Goal: Task Accomplishment & Management: Complete application form

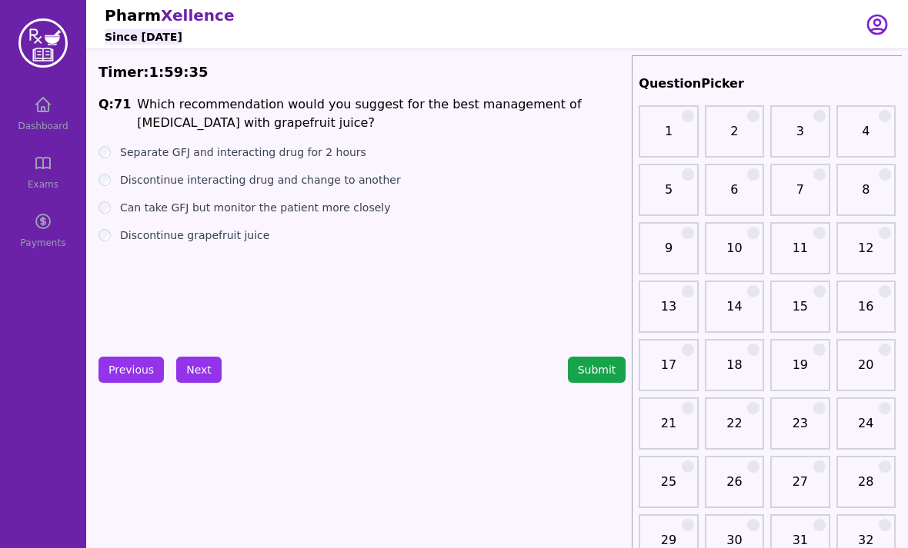
click at [186, 158] on label "Separate GFJ and interacting drug for 2 hours" at bounding box center [243, 152] width 246 height 15
click at [198, 182] on label "Discontinue interacting drug and change to another" at bounding box center [260, 179] width 281 height 15
click at [202, 202] on label "Can take GFJ but monitor the patient more closely" at bounding box center [255, 207] width 270 height 15
click at [202, 231] on label "Discontinue grapefruit juice" at bounding box center [194, 235] width 149 height 15
click at [218, 185] on label "Discontinue interacting drug and change to another" at bounding box center [260, 179] width 281 height 15
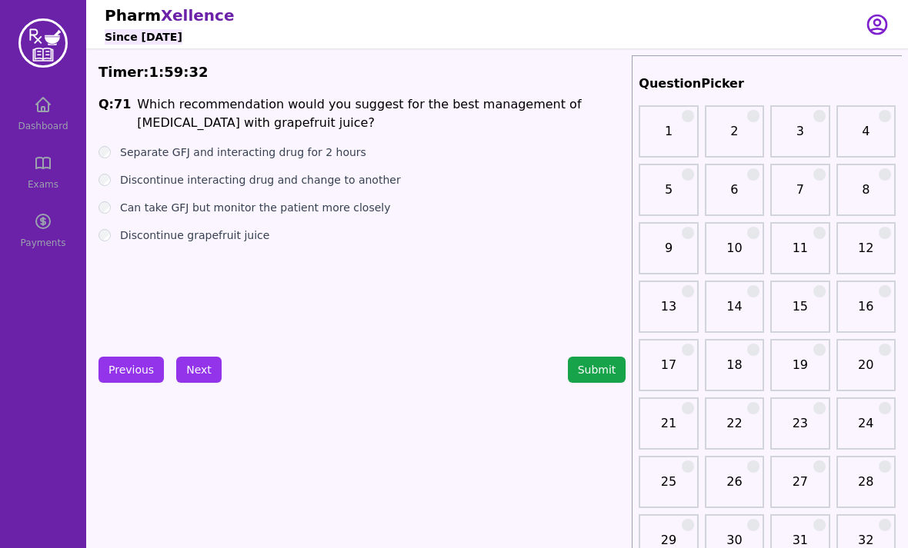
click at [218, 185] on label "Discontinue interacting drug and change to another" at bounding box center [260, 179] width 281 height 15
click at [212, 223] on ul "Separate GFJ and interacting drug for 2 hours Discontinue interacting drug and …" at bounding box center [361, 194] width 527 height 98
click at [211, 222] on ul "Separate GFJ and interacting drug for 2 hours Discontinue interacting drug and …" at bounding box center [361, 194] width 527 height 98
click at [210, 235] on label "Discontinue grapefruit juice" at bounding box center [194, 235] width 149 height 15
click at [212, 157] on label "Separate GFJ and interacting drug for 2 hours" at bounding box center [243, 152] width 246 height 15
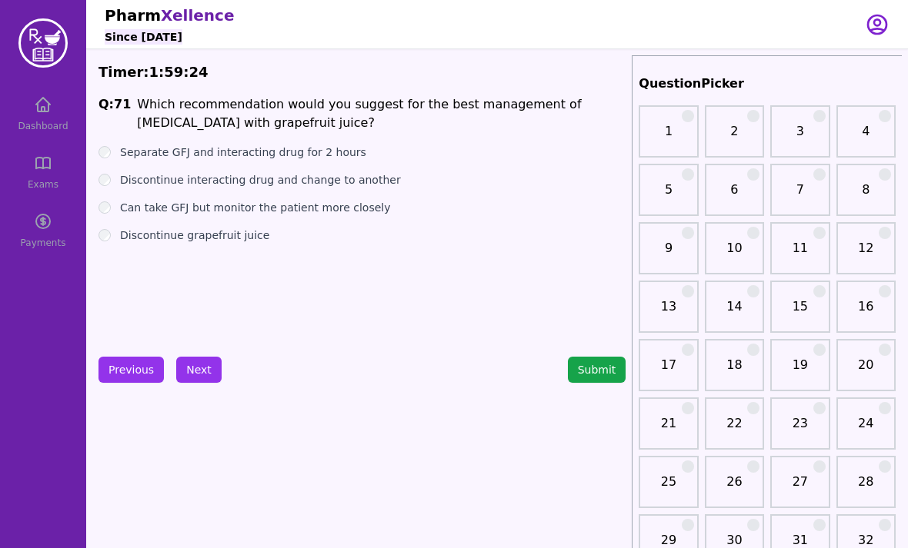
click at [148, 242] on label "Discontinue grapefruit juice" at bounding box center [194, 235] width 149 height 15
click at [184, 372] on button "Next" at bounding box center [198, 370] width 45 height 26
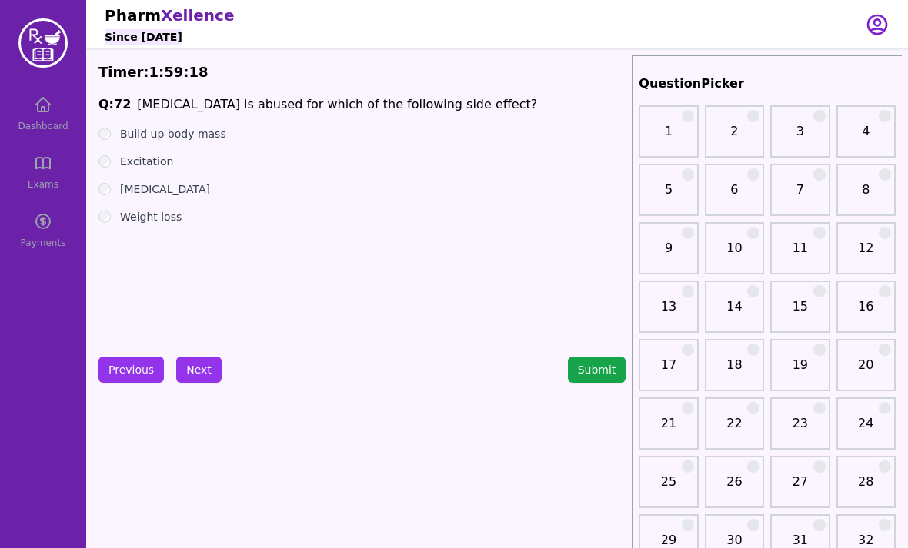
click at [147, 195] on label "[MEDICAL_DATA]" at bounding box center [165, 189] width 90 height 15
click at [202, 364] on button "Next" at bounding box center [198, 370] width 45 height 26
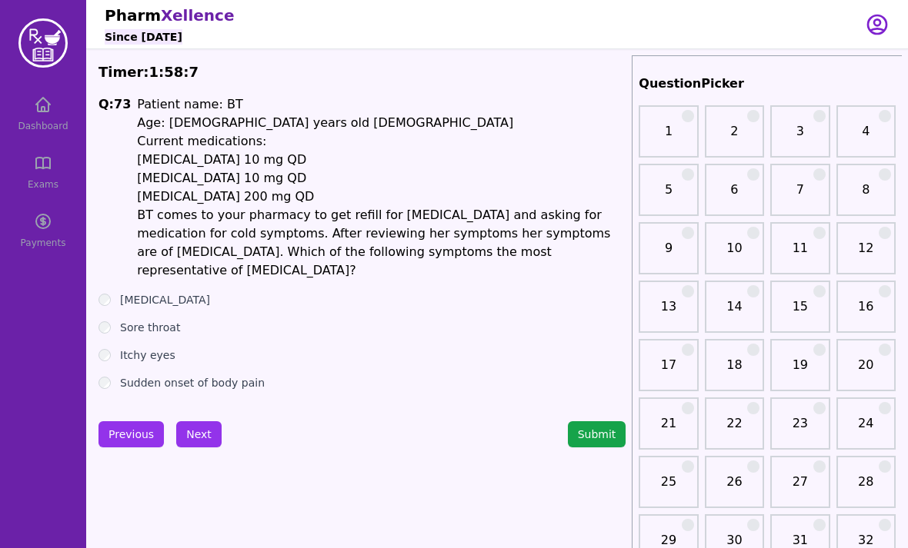
click at [163, 348] on label "Itchy eyes" at bounding box center [147, 355] width 55 height 15
click at [195, 422] on button "Next" at bounding box center [198, 435] width 45 height 26
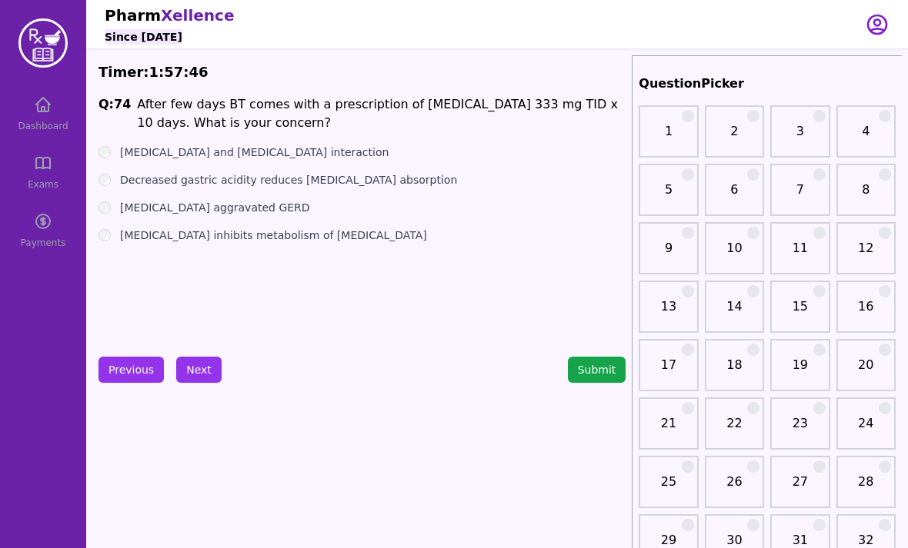
click at [108, 170] on ul "[MEDICAL_DATA] and [MEDICAL_DATA] interaction Decreased gastric acidity reduces…" at bounding box center [361, 194] width 527 height 98
click at [212, 363] on button "Next" at bounding box center [198, 370] width 45 height 26
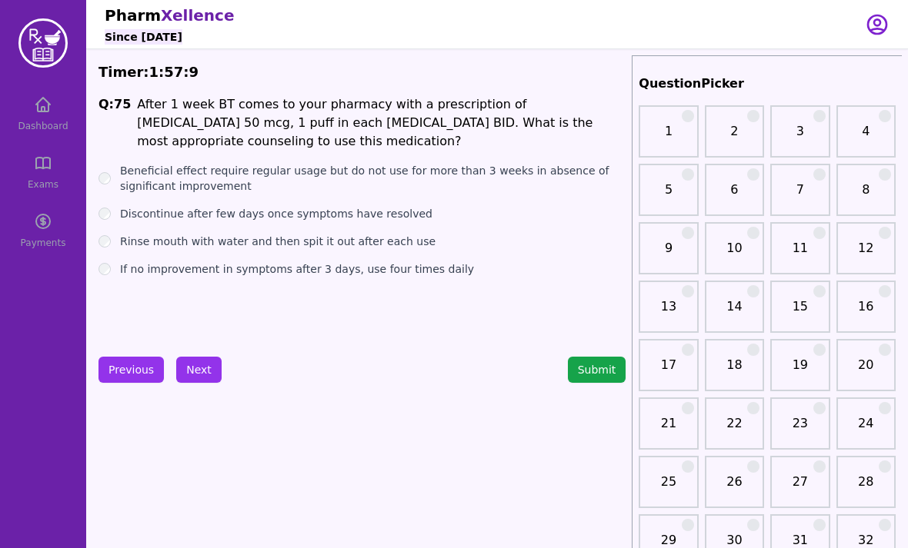
click at [582, 378] on button "Submit" at bounding box center [597, 370] width 58 height 26
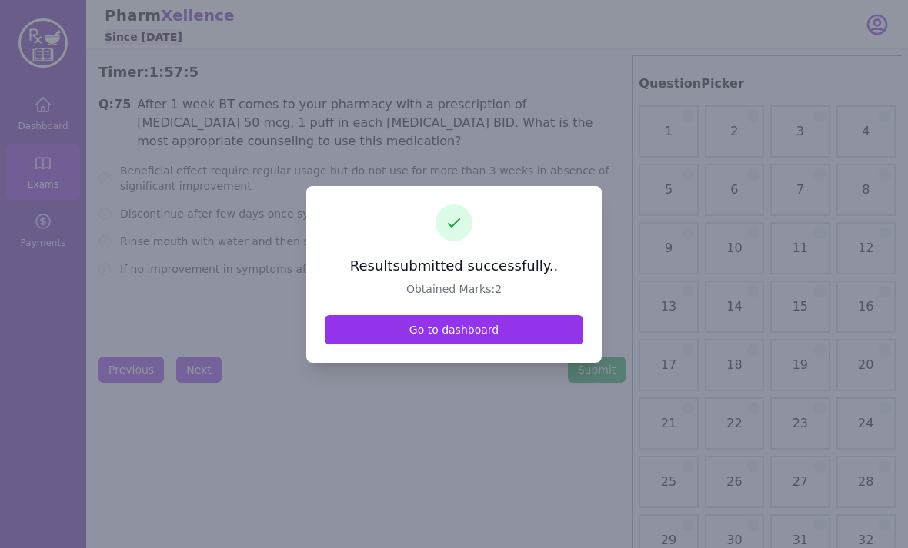
click at [382, 345] on link "Go to dashboard" at bounding box center [454, 329] width 258 height 29
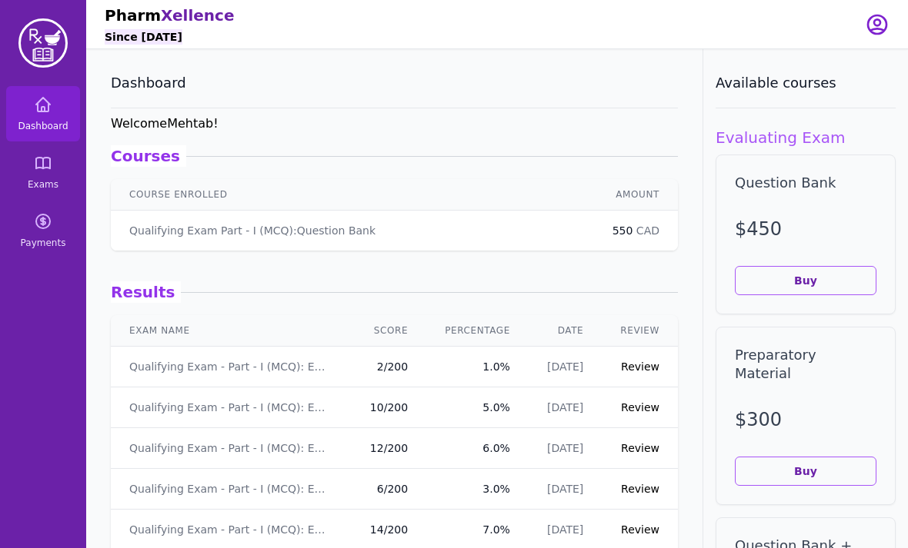
click at [635, 373] on link "Review" at bounding box center [640, 367] width 38 height 12
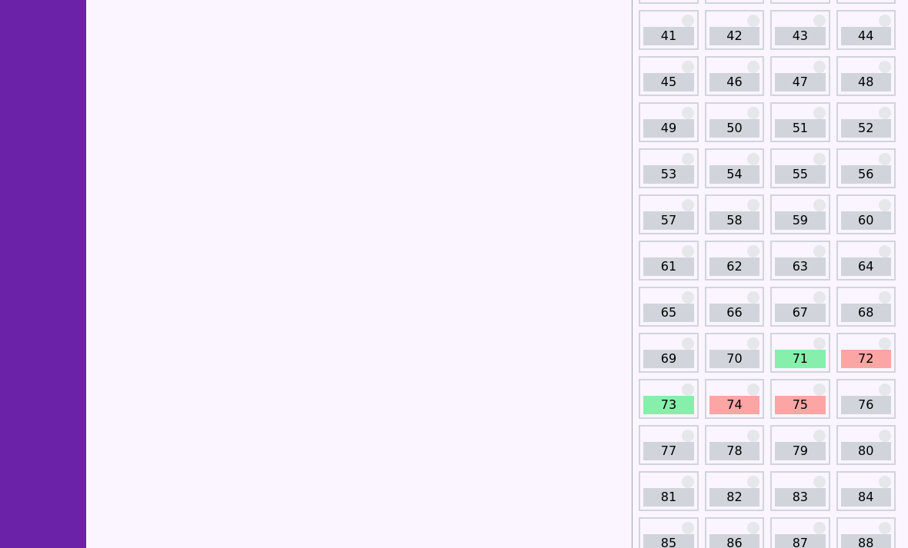
scroll to position [534, 0]
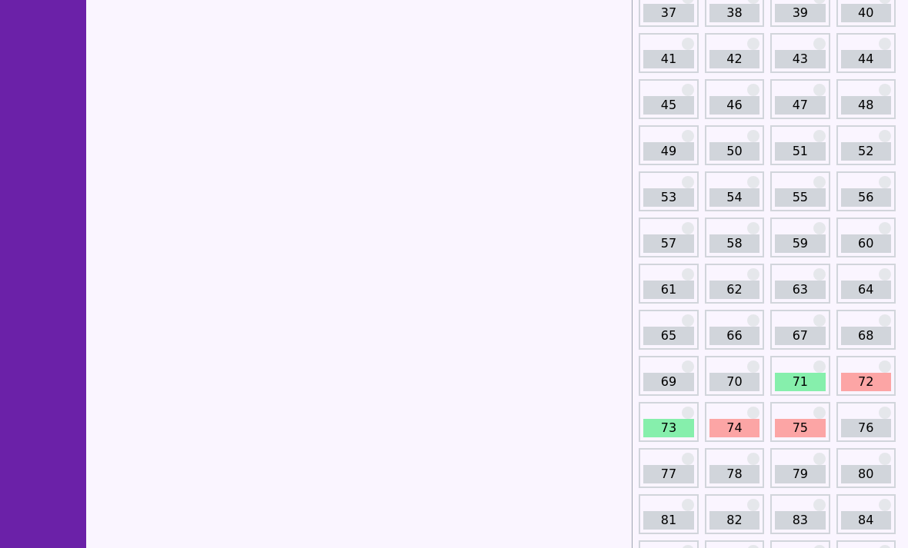
click at [800, 387] on link "71" at bounding box center [800, 382] width 50 height 18
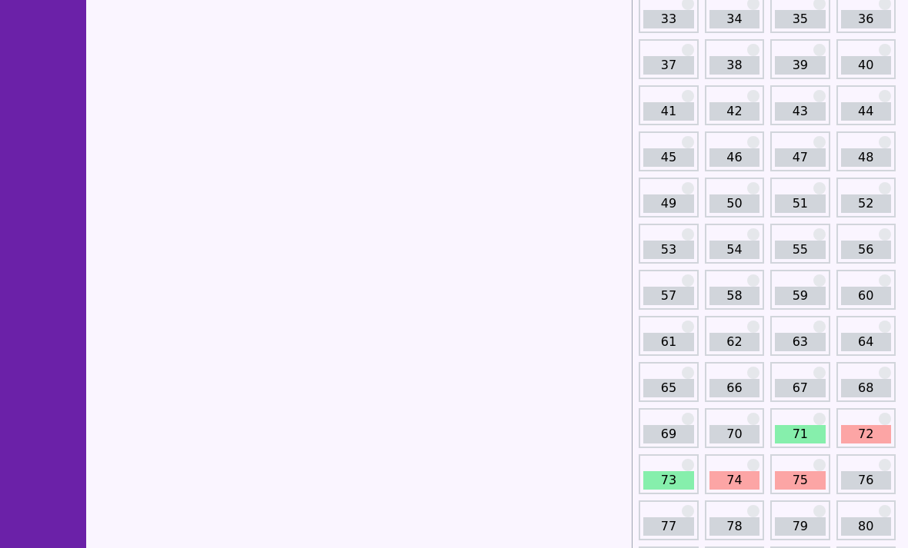
scroll to position [487, 0]
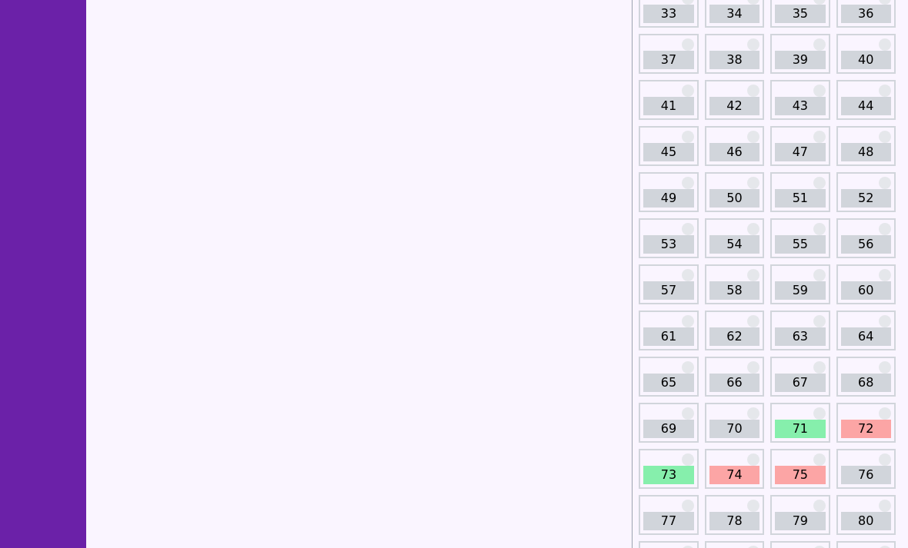
click at [868, 428] on link "72" at bounding box center [866, 429] width 50 height 18
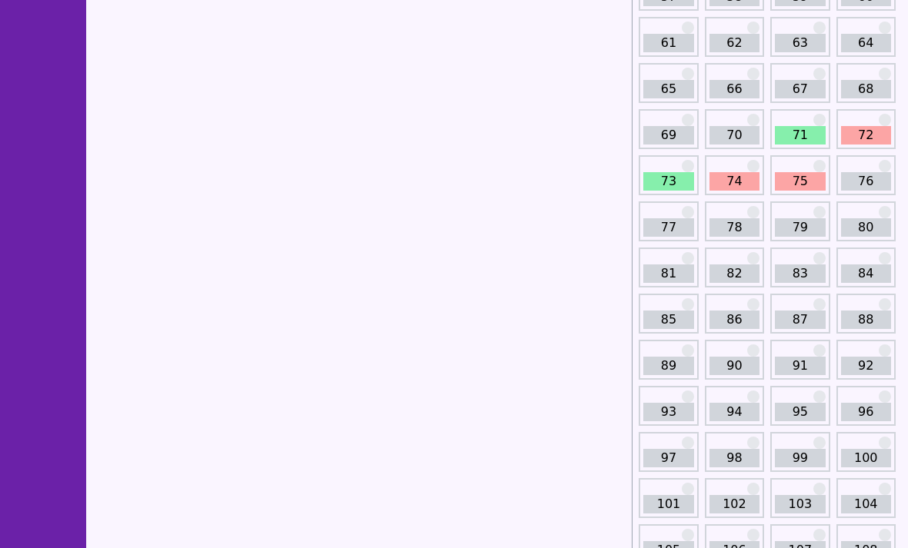
scroll to position [783, 0]
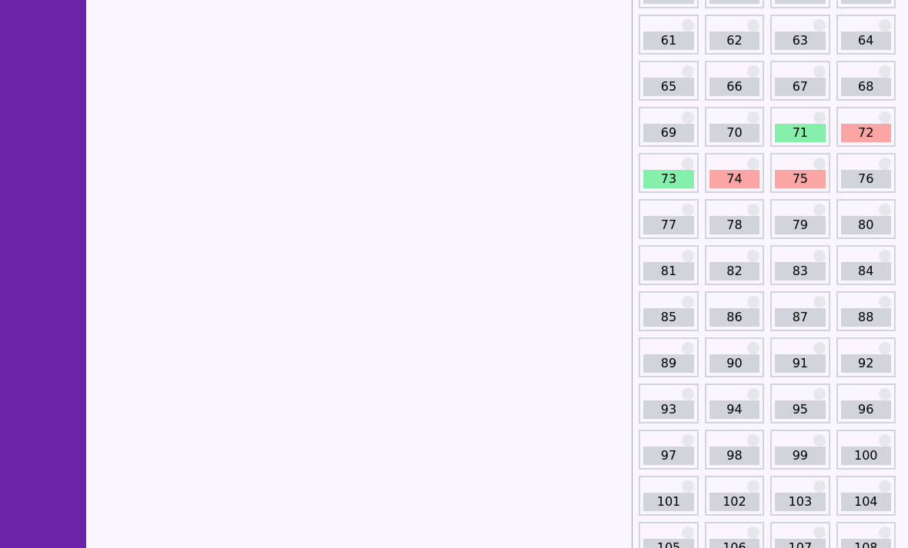
click at [681, 182] on link "73" at bounding box center [668, 179] width 50 height 18
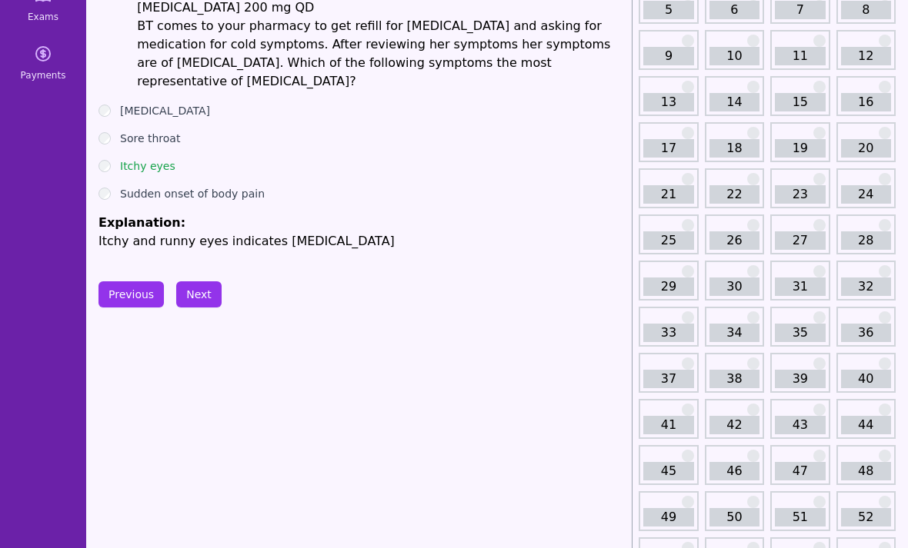
scroll to position [166, 0]
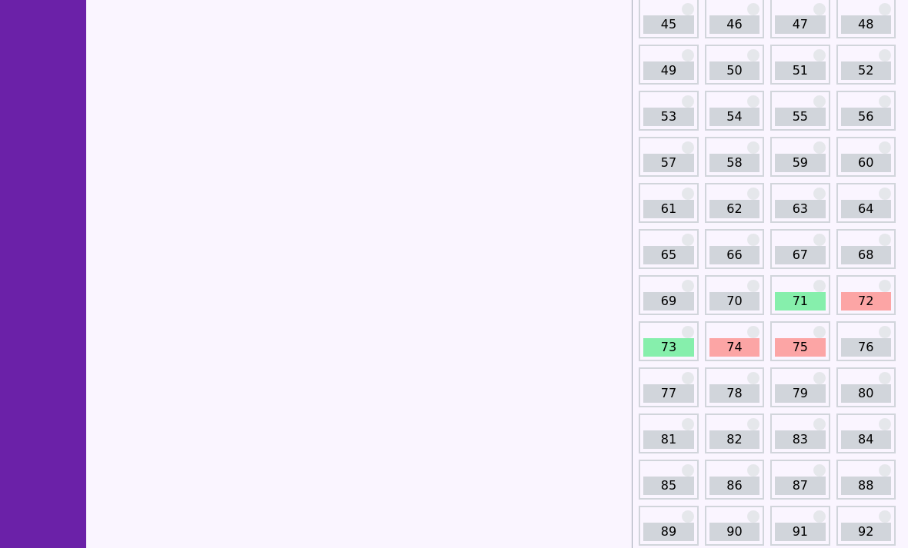
click at [729, 355] on link "74" at bounding box center [734, 347] width 50 height 18
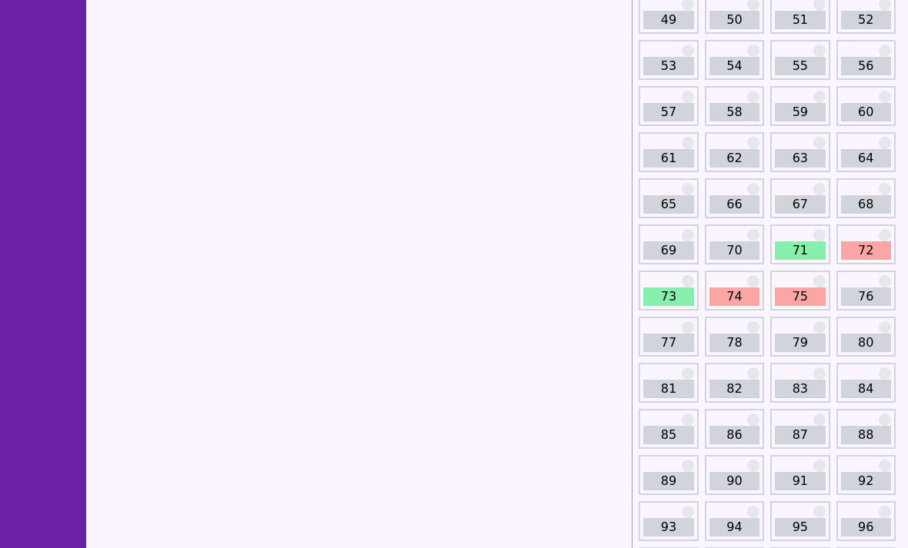
scroll to position [679, 0]
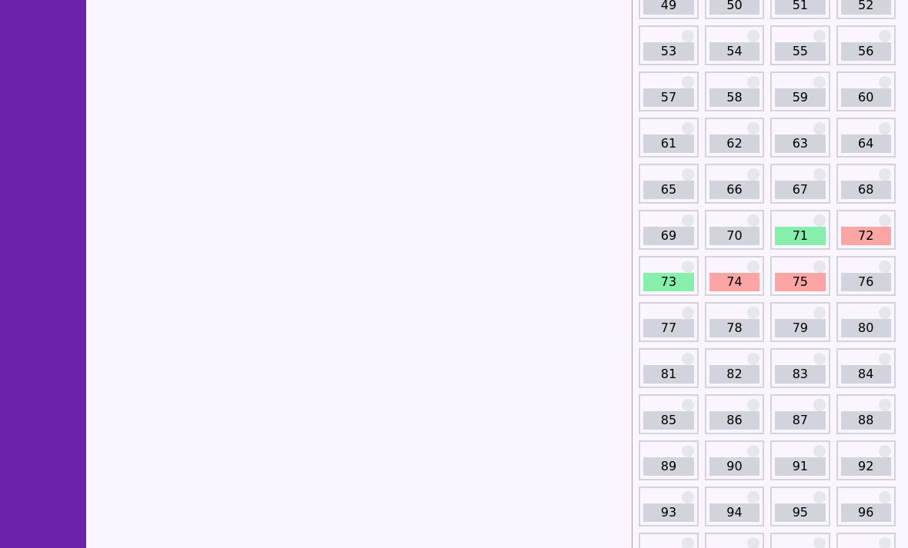
click at [804, 285] on link "75" at bounding box center [800, 283] width 50 height 18
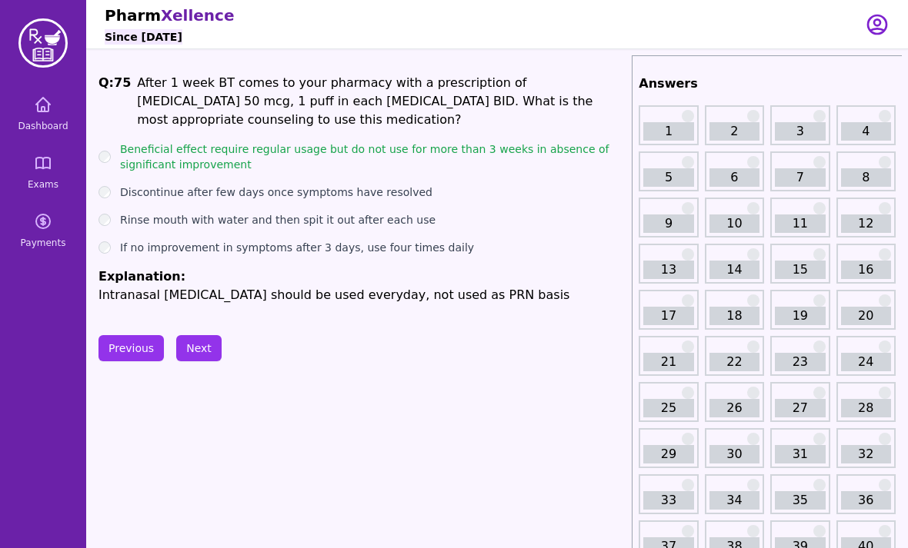
click at [50, 113] on icon at bounding box center [43, 104] width 18 height 18
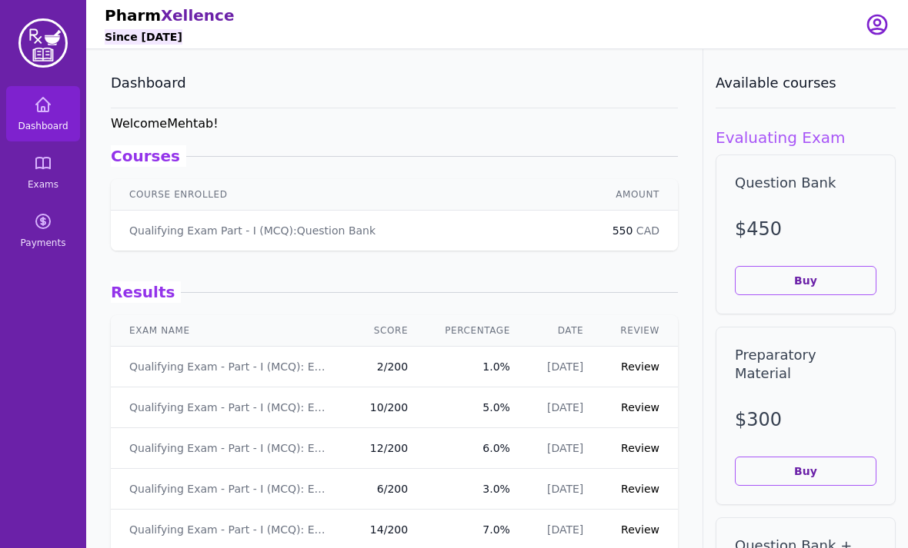
click at [58, 172] on link "Exams" at bounding box center [43, 172] width 74 height 55
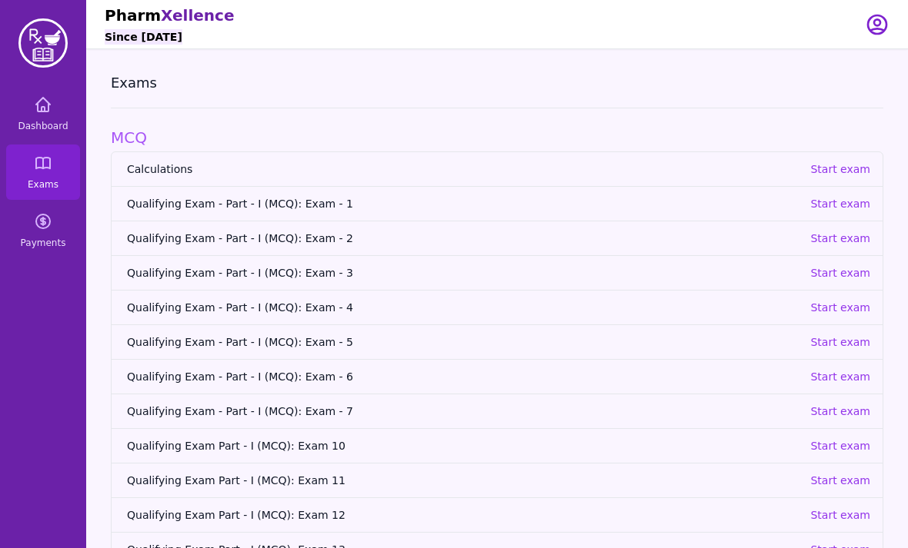
click at [828, 287] on link "Qualifying Exam - Part - I (MCQ): Exam - 3 Start exam" at bounding box center [497, 272] width 771 height 35
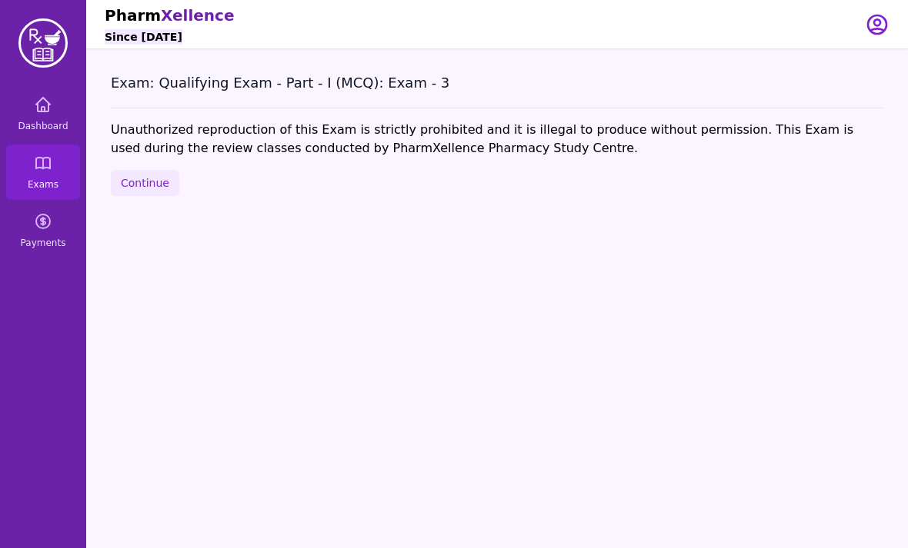
click at [146, 195] on button "Continue" at bounding box center [145, 183] width 68 height 26
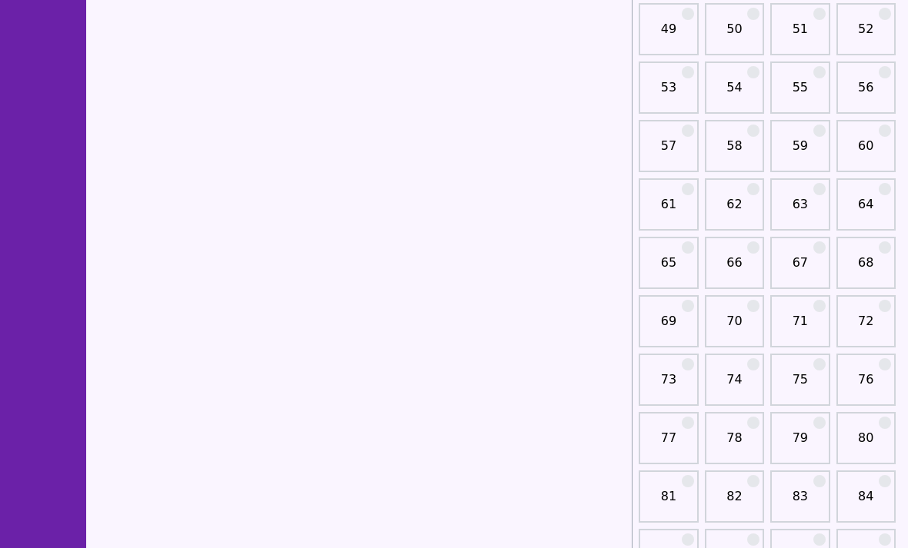
scroll to position [802, 0]
click at [788, 322] on link "71" at bounding box center [800, 330] width 50 height 31
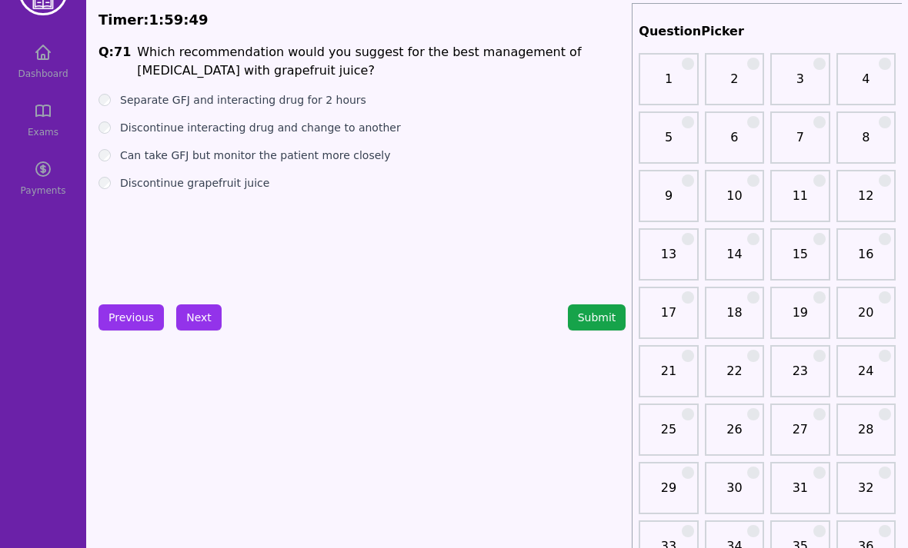
scroll to position [52, 0]
click at [122, 194] on div "Q: 71 Which recommendation would you suggest for the best management of [MEDICA…" at bounding box center [361, 158] width 527 height 231
click at [111, 198] on div "Q: 71 Which recommendation would you suggest for the best management of [MEDICA…" at bounding box center [361, 158] width 527 height 231
click at [205, 315] on button "Next" at bounding box center [198, 318] width 45 height 26
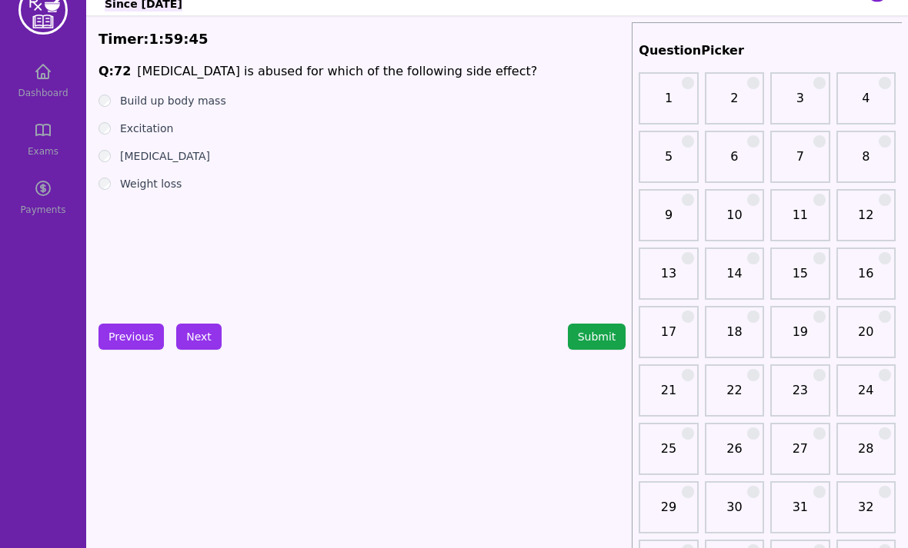
click at [115, 122] on div "Excitation" at bounding box center [361, 129] width 527 height 15
click at [101, 135] on div "Excitation" at bounding box center [361, 129] width 527 height 15
click at [191, 350] on button "Next" at bounding box center [198, 338] width 45 height 26
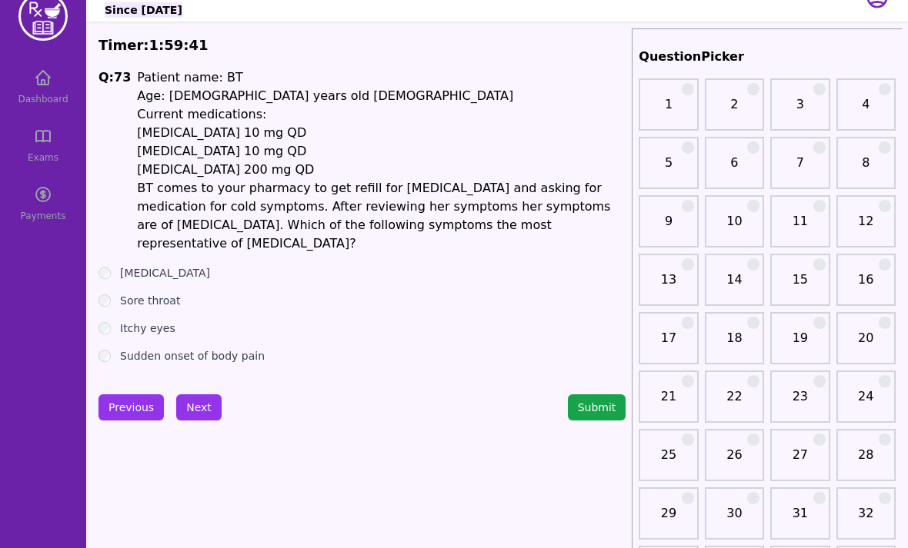
scroll to position [26, 0]
click at [154, 322] on label "Itchy eyes" at bounding box center [147, 329] width 55 height 15
click at [198, 395] on button "Next" at bounding box center [198, 408] width 45 height 26
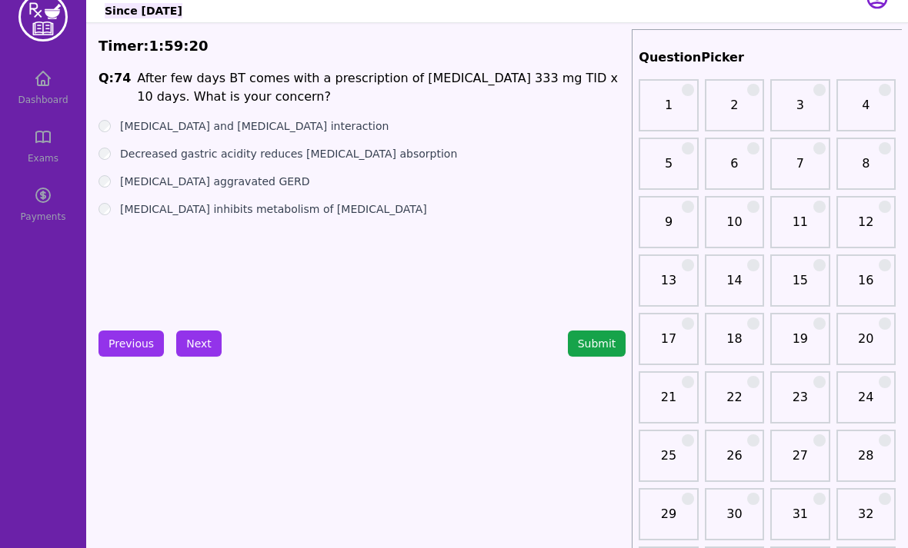
click at [201, 342] on button "Next" at bounding box center [198, 344] width 45 height 26
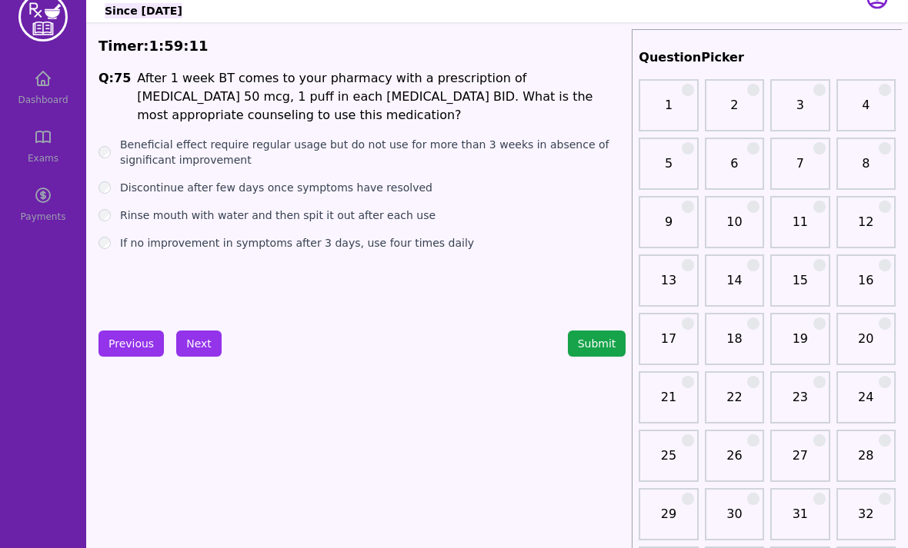
click at [124, 137] on label "Beneficial effect require regular usage but do not use for more than 3 weeks in…" at bounding box center [372, 152] width 505 height 31
click at [209, 337] on button "Next" at bounding box center [198, 344] width 45 height 26
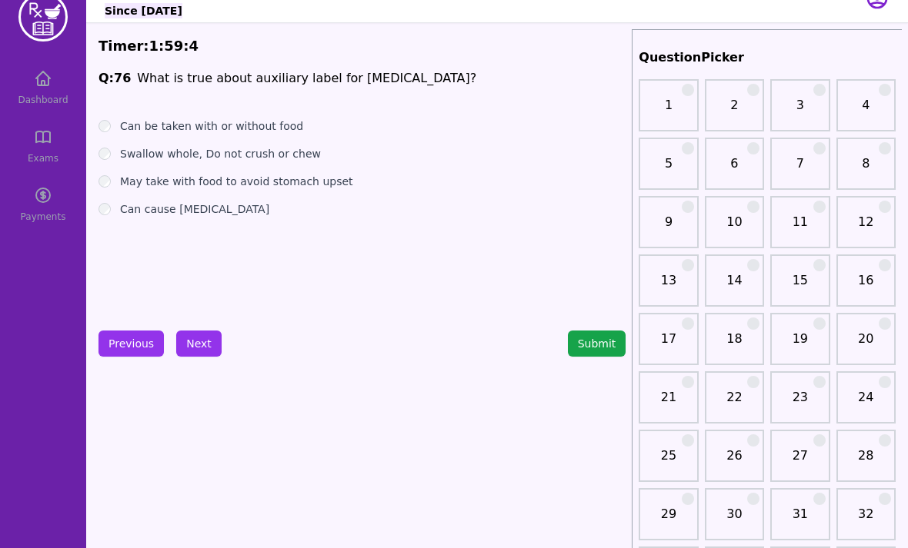
click at [123, 129] on label "Can be taken with or without food" at bounding box center [211, 125] width 183 height 15
click at [118, 161] on div "Swallow whole, Do not crush or chew" at bounding box center [361, 153] width 527 height 15
click at [122, 153] on label "Swallow whole, Do not crush or chew" at bounding box center [220, 153] width 201 height 15
click at [214, 342] on button "Next" at bounding box center [198, 344] width 45 height 26
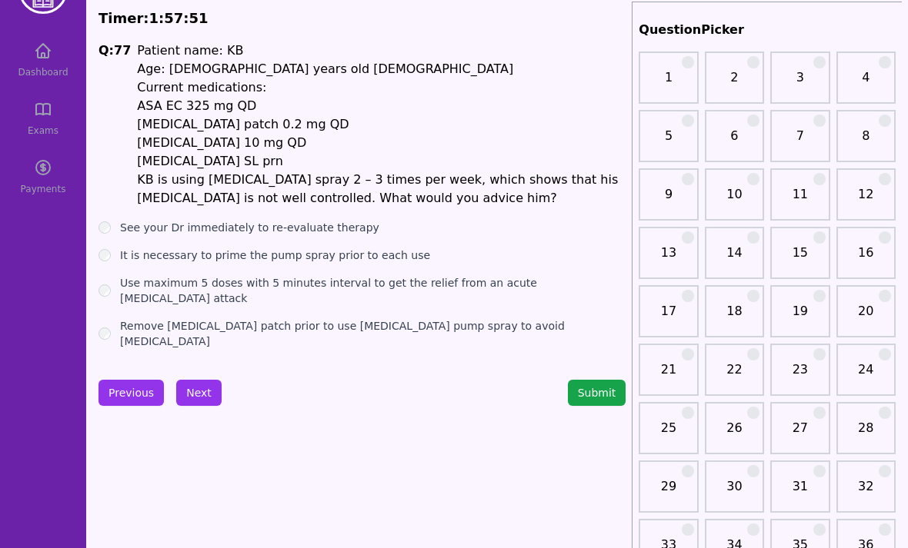
scroll to position [54, 0]
click at [124, 225] on label "See your Dr immediately to re-evaluate therapy" at bounding box center [249, 227] width 259 height 15
click at [201, 380] on button "Next" at bounding box center [198, 393] width 45 height 26
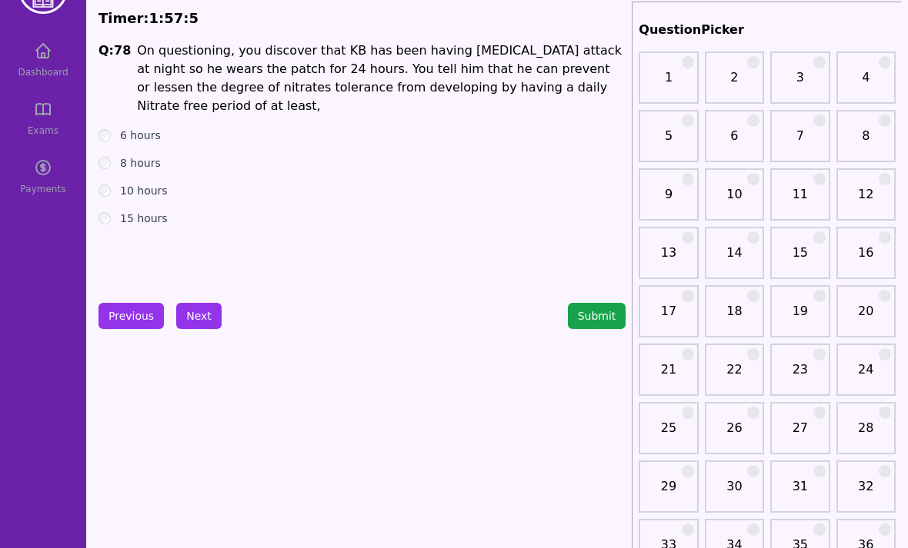
click at [228, 312] on div "Previous Next Submit" at bounding box center [361, 316] width 527 height 26
click at [204, 320] on button "Next" at bounding box center [198, 316] width 45 height 26
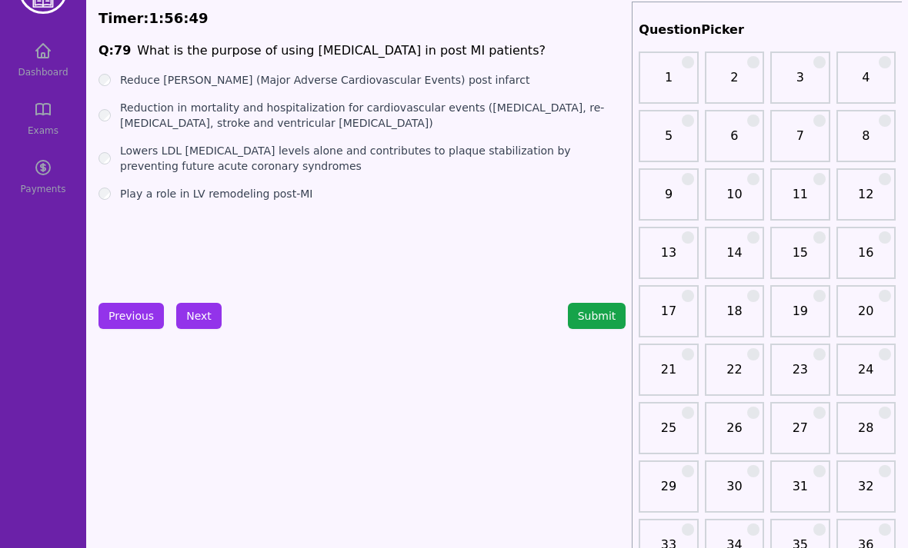
click at [445, 65] on div "Q: 79 What is the purpose of using [MEDICAL_DATA] in post MI patients? Reduce […" at bounding box center [361, 157] width 527 height 231
click at [112, 78] on div "Reduce [PERSON_NAME] (Major Adverse Cardiovascular Events) post infarct" at bounding box center [361, 79] width 527 height 15
click at [112, 70] on div "Q: 79 What is the purpose of using [MEDICAL_DATA] in post MI patients? Reduce […" at bounding box center [361, 157] width 527 height 231
click at [215, 313] on button "Next" at bounding box center [198, 316] width 45 height 26
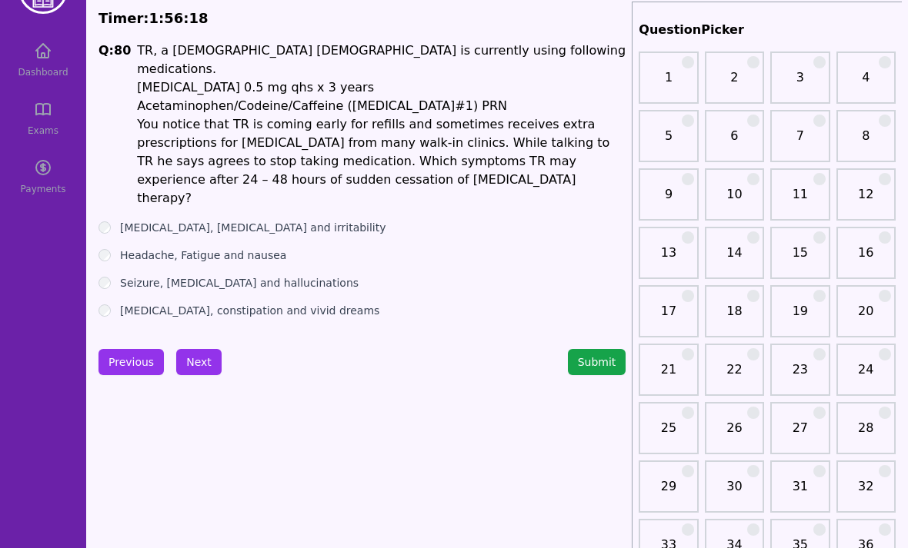
click at [115, 303] on div "[MEDICAL_DATA], constipation and vivid dreams" at bounding box center [361, 310] width 527 height 15
click at [122, 303] on label "[MEDICAL_DATA], constipation and vivid dreams" at bounding box center [249, 310] width 259 height 15
click at [197, 349] on button "Next" at bounding box center [198, 362] width 45 height 26
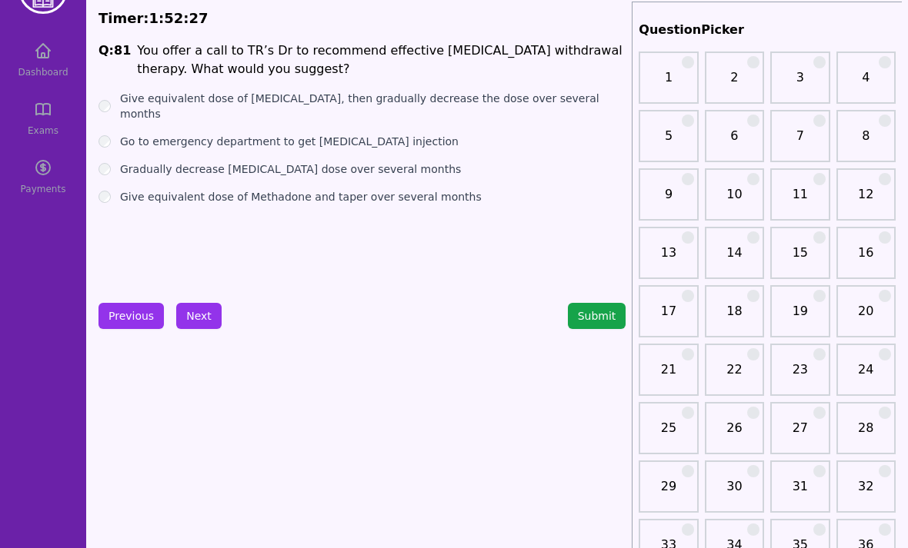
click at [197, 318] on button "Next" at bounding box center [198, 316] width 45 height 26
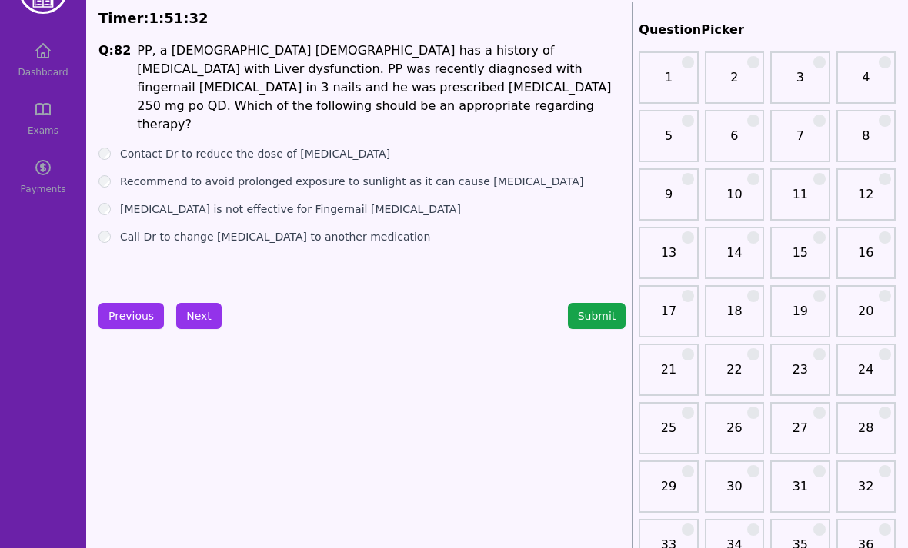
scroll to position [53, 0]
click at [100, 210] on ul "Contact Dr to reduce the dose of [MEDICAL_DATA] Recommend to avoid prolonged ex…" at bounding box center [361, 196] width 527 height 98
click at [198, 315] on button "Next" at bounding box center [198, 317] width 45 height 26
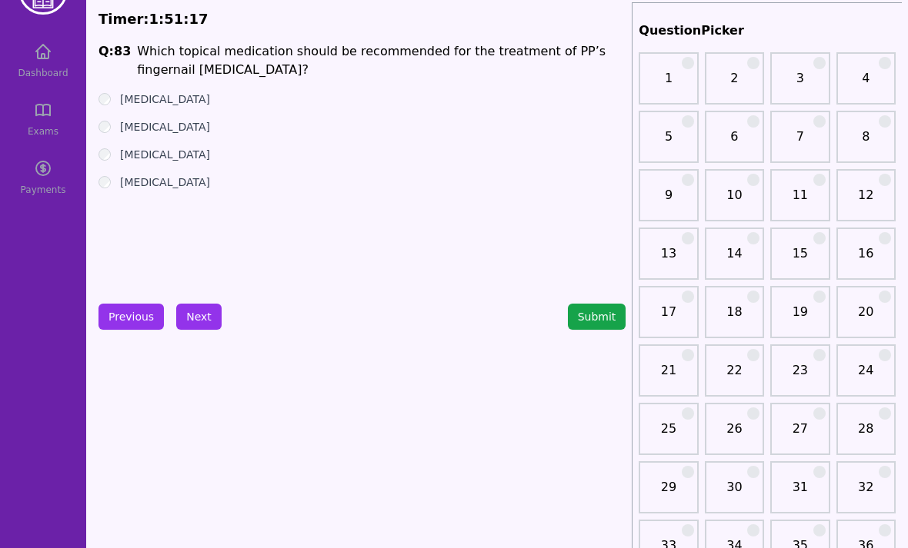
click at [102, 135] on ul "[MEDICAL_DATA] [MEDICAL_DATA] [MEDICAL_DATA] [MEDICAL_DATA]" at bounding box center [361, 141] width 527 height 98
click at [101, 135] on ul "[MEDICAL_DATA] [MEDICAL_DATA] [MEDICAL_DATA] [MEDICAL_DATA]" at bounding box center [361, 141] width 527 height 98
click at [195, 322] on button "Next" at bounding box center [198, 317] width 45 height 26
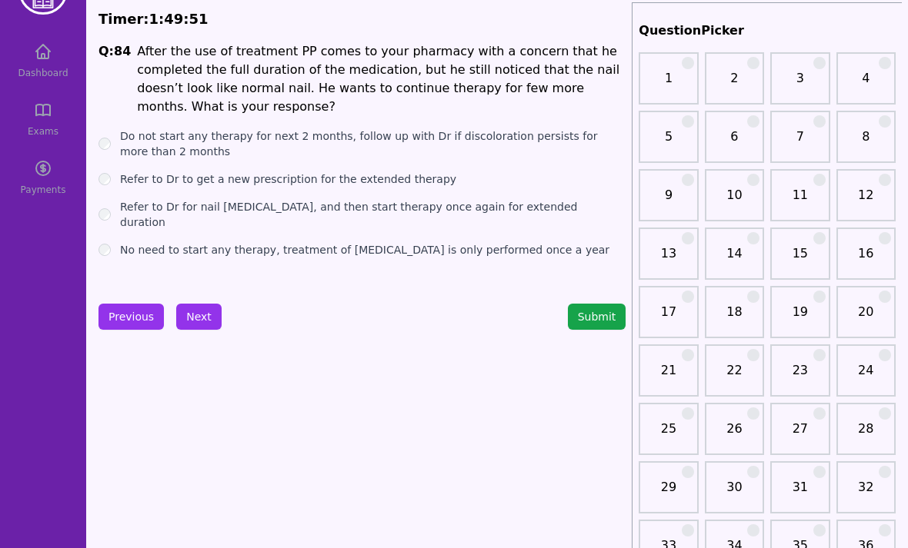
click at [208, 315] on button "Next" at bounding box center [198, 317] width 45 height 26
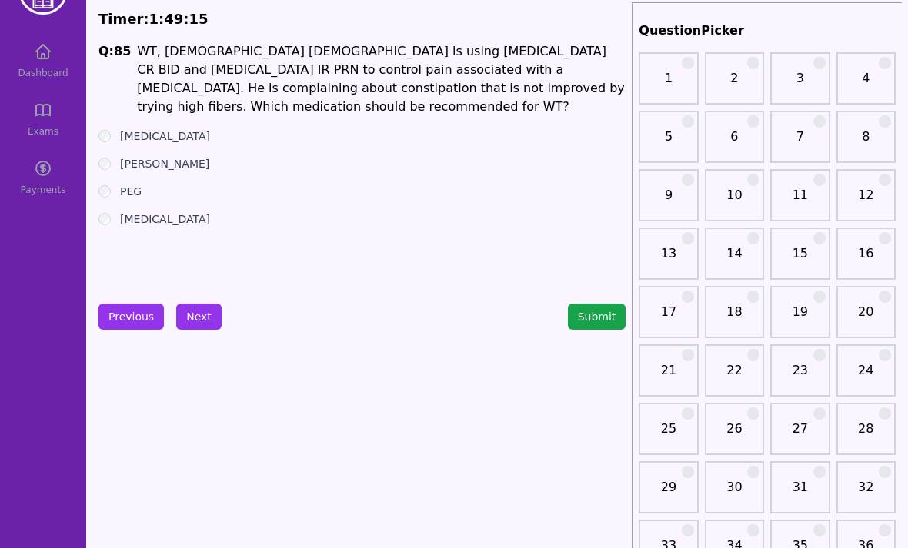
click at [200, 311] on button "Next" at bounding box center [198, 317] width 45 height 26
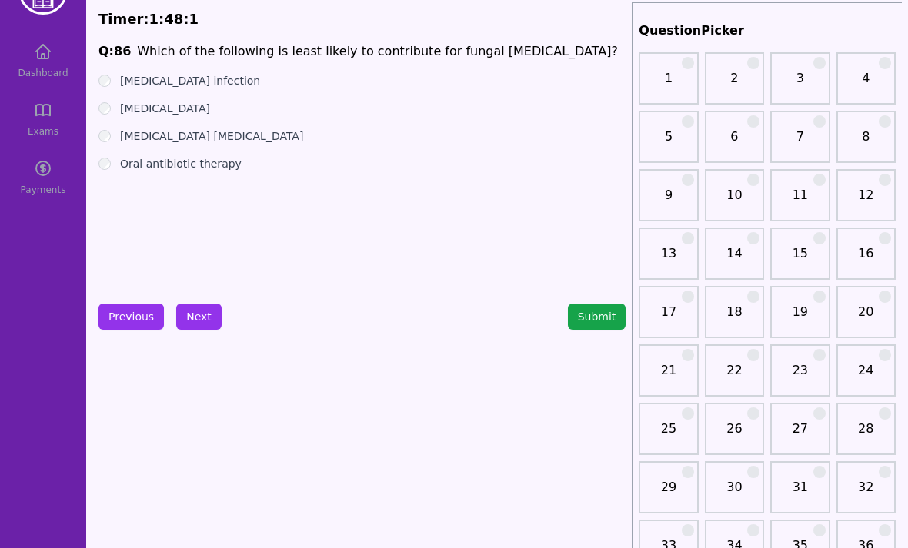
click at [202, 306] on button "Next" at bounding box center [198, 317] width 45 height 26
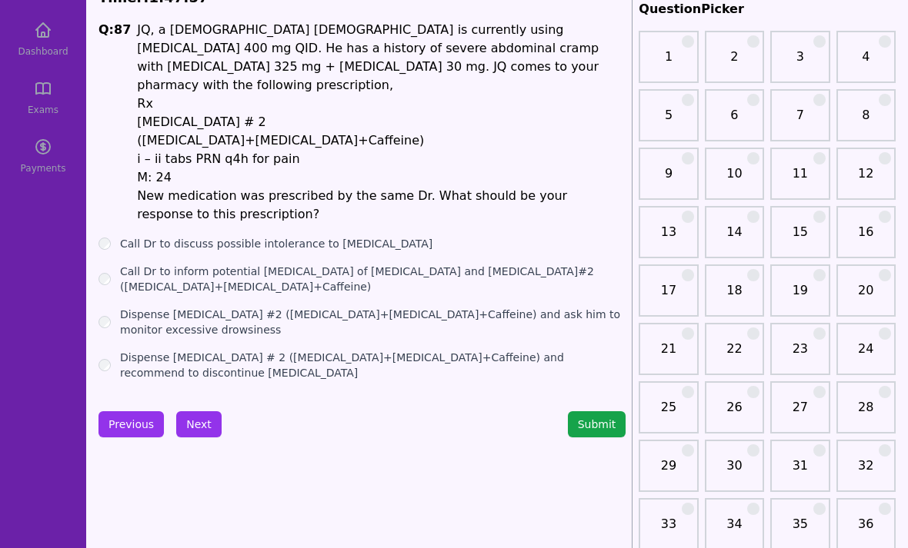
scroll to position [75, 0]
click at [105, 350] on div "Dispense [MEDICAL_DATA] # 2 ([MEDICAL_DATA]+[MEDICAL_DATA]+Caffeine) and recomm…" at bounding box center [361, 365] width 527 height 31
click at [203, 412] on button "Next" at bounding box center [198, 425] width 45 height 26
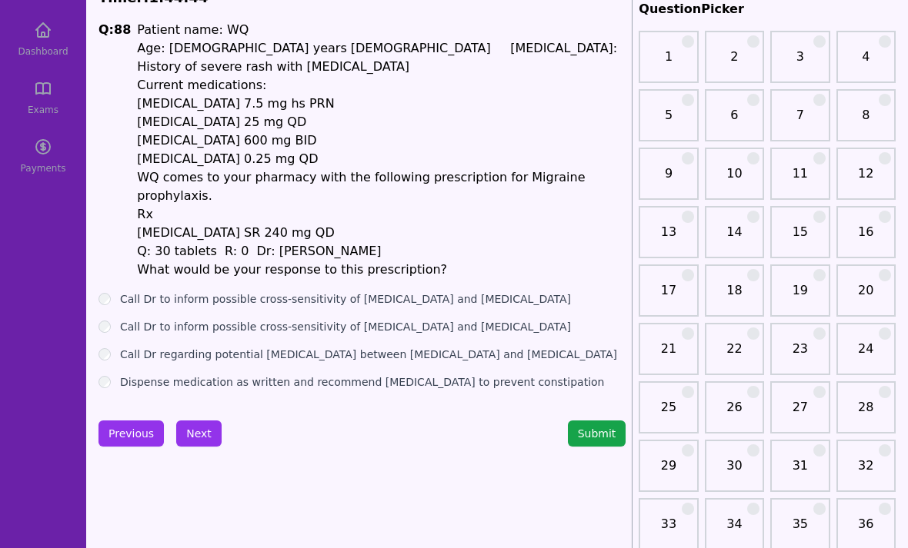
click at [203, 421] on button "Next" at bounding box center [198, 434] width 45 height 26
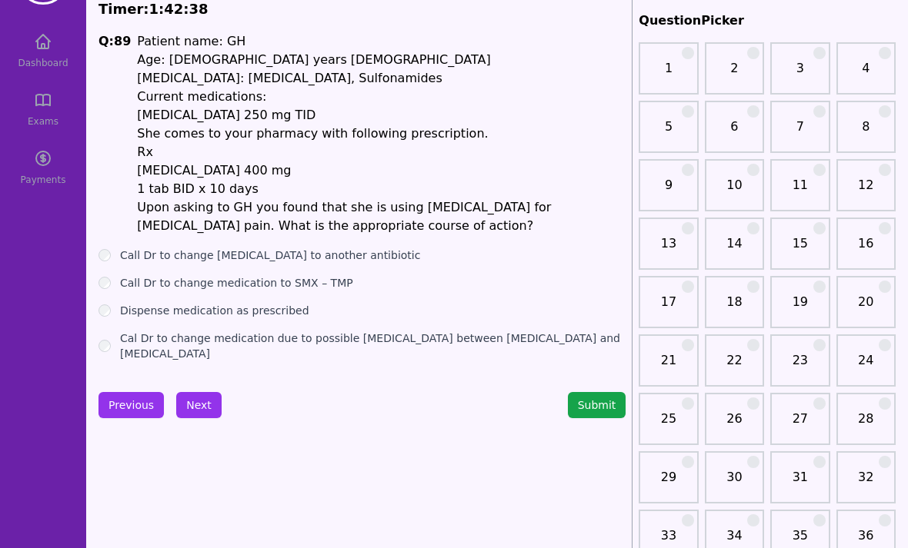
scroll to position [63, 0]
click at [202, 392] on button "Next" at bounding box center [198, 405] width 45 height 26
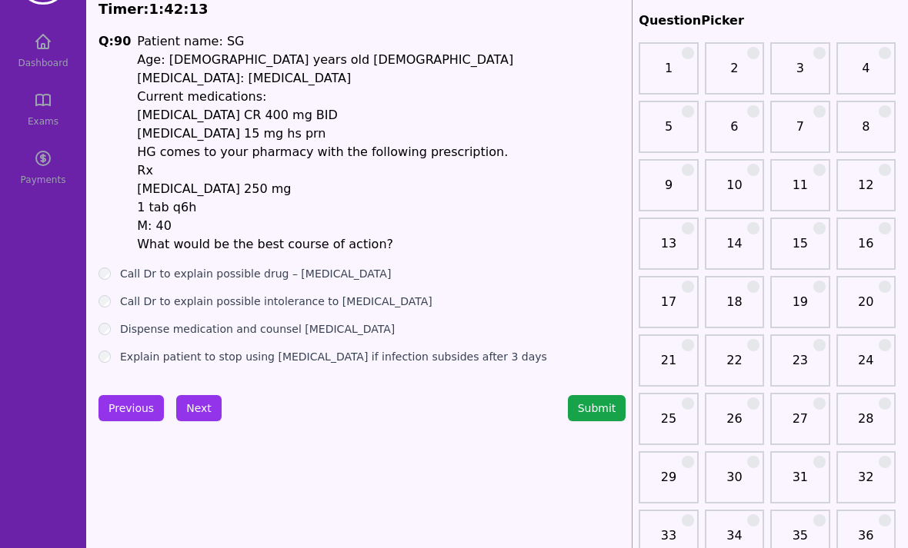
click at [111, 243] on div "Q: 90 Patient name: SG Age: [DEMOGRAPHIC_DATA] years old [DEMOGRAPHIC_DATA] [ME…" at bounding box center [361, 198] width 527 height 332
click at [198, 395] on button "Next" at bounding box center [198, 408] width 45 height 26
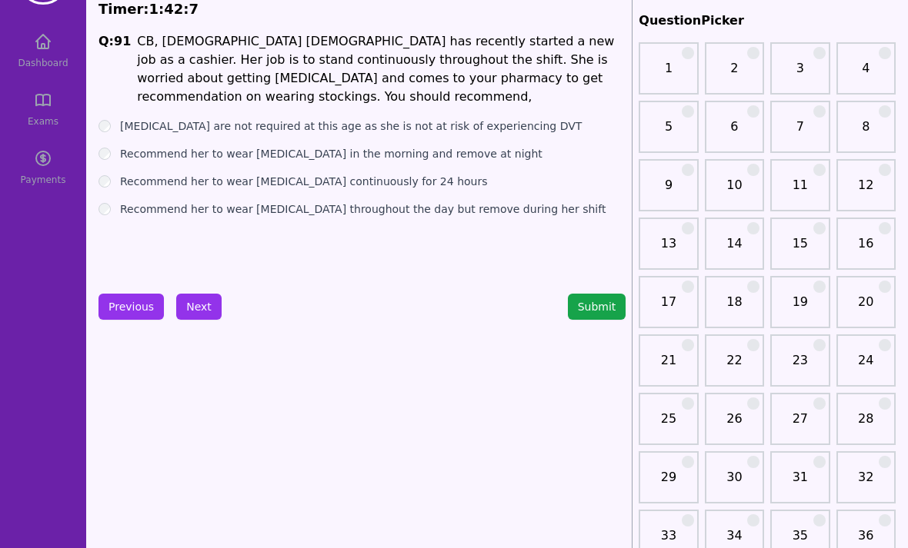
click at [599, 314] on button "Submit" at bounding box center [597, 307] width 58 height 26
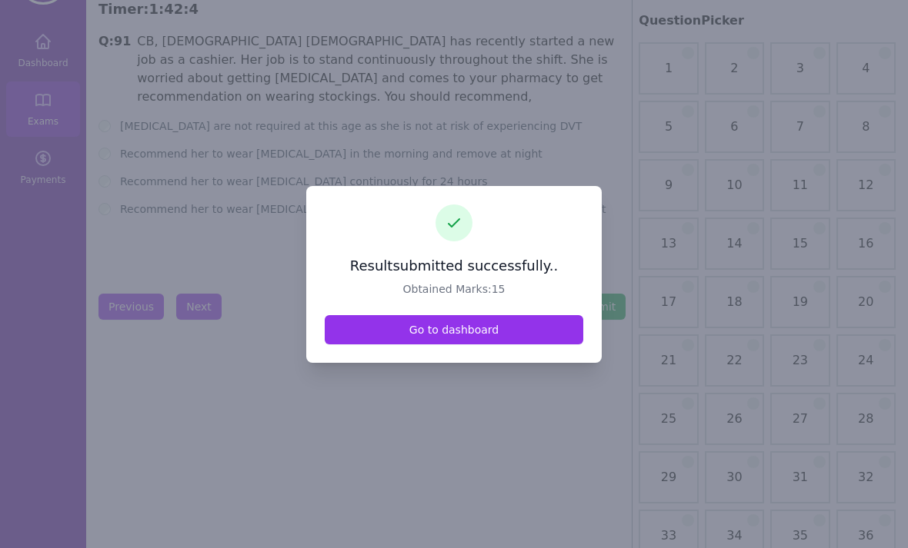
click at [425, 345] on link "Go to dashboard" at bounding box center [454, 329] width 258 height 29
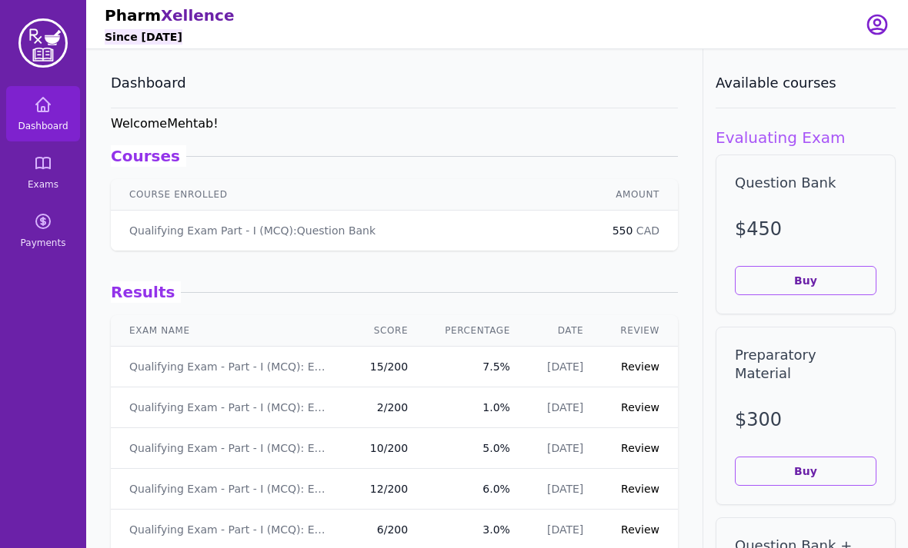
click at [635, 363] on link "Review" at bounding box center [640, 367] width 38 height 12
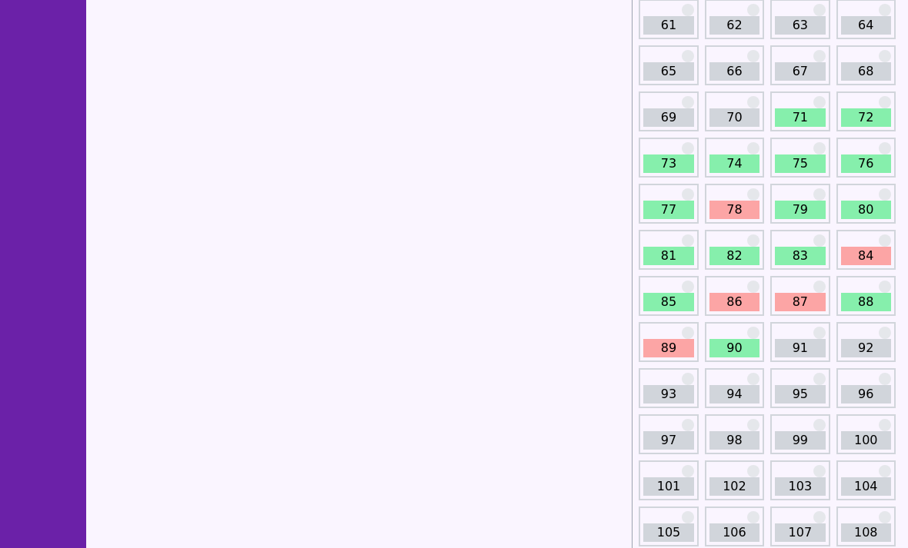
scroll to position [795, 0]
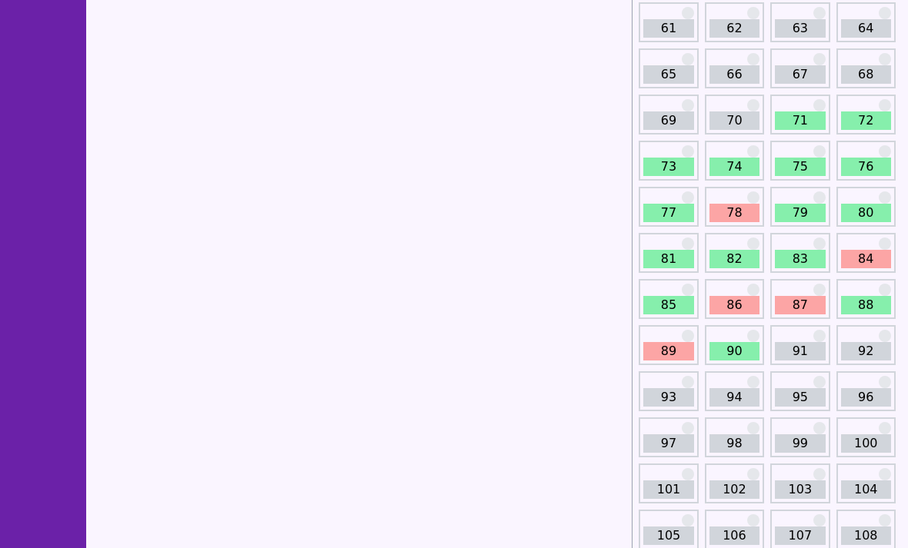
click at [735, 219] on link "78" at bounding box center [734, 213] width 50 height 18
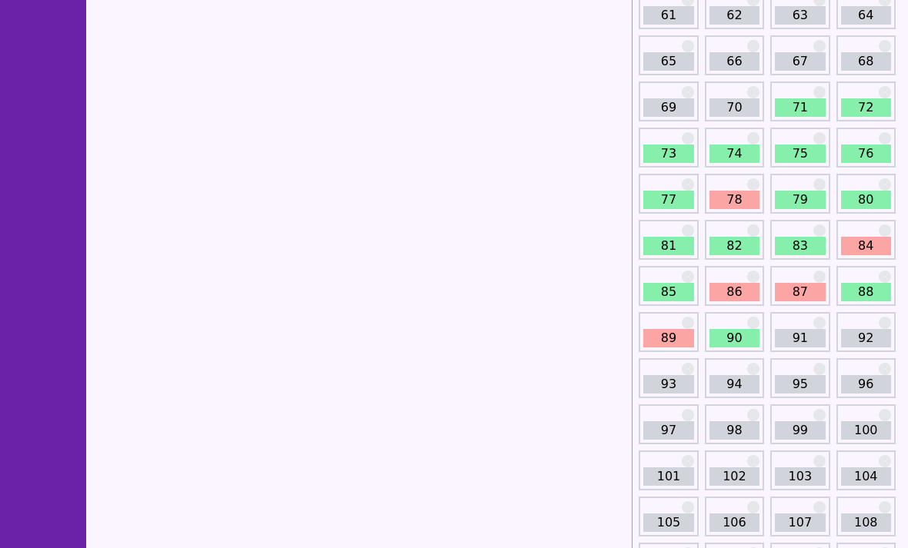
scroll to position [814, 0]
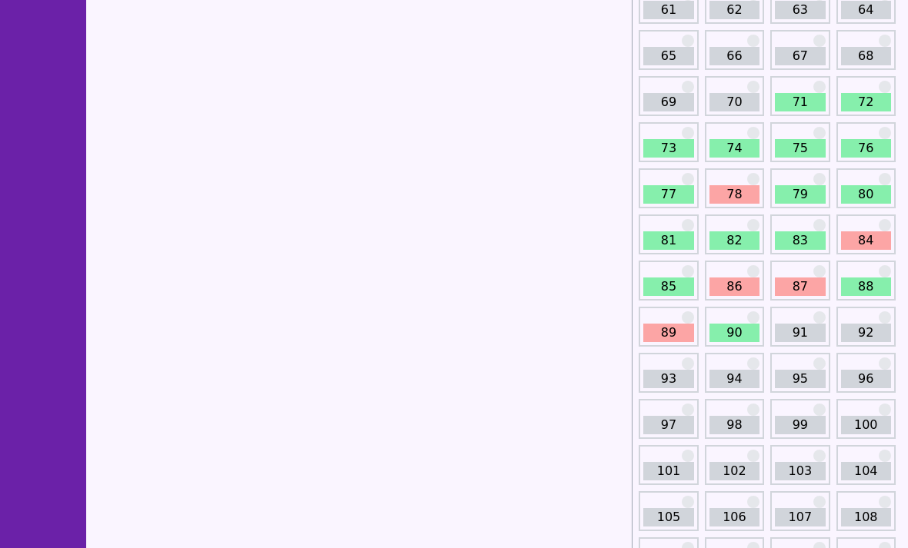
click at [855, 234] on link "84" at bounding box center [866, 241] width 50 height 18
click at [869, 232] on link "84" at bounding box center [866, 241] width 50 height 18
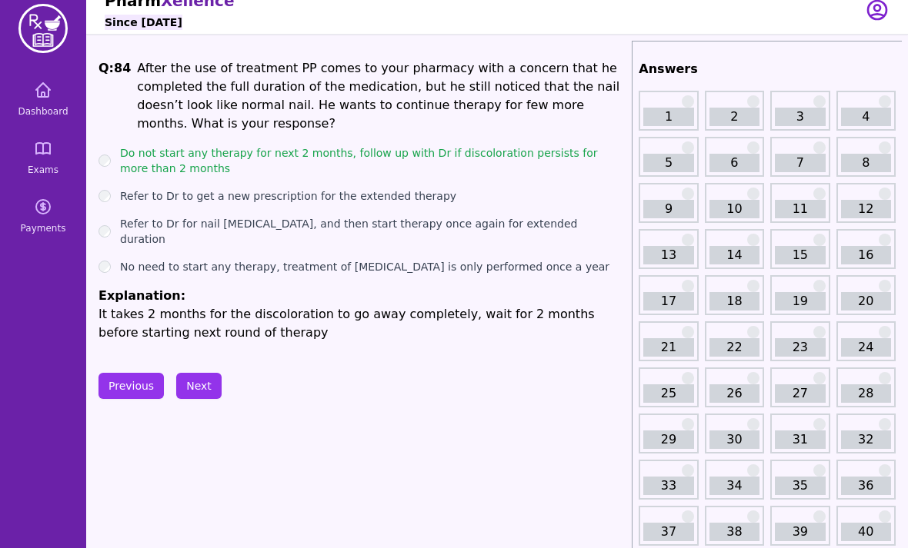
scroll to position [16, 0]
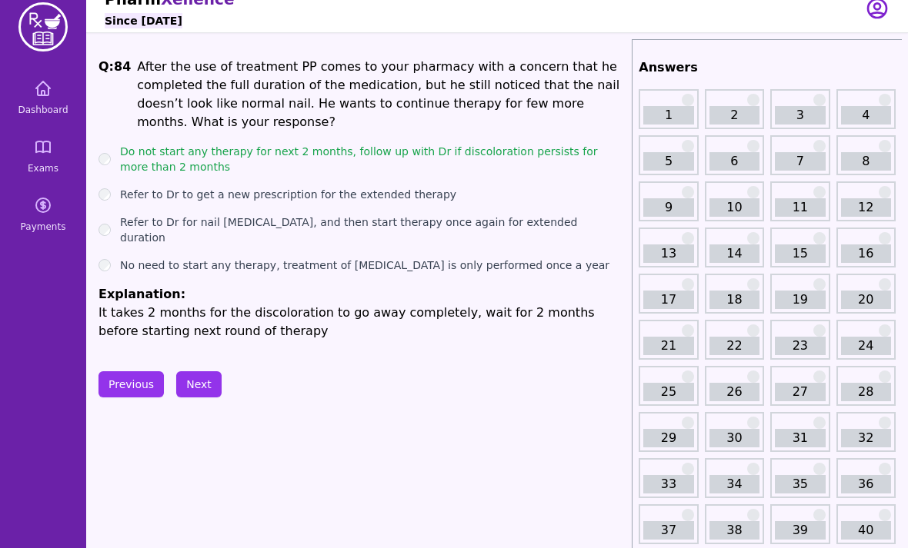
click at [130, 372] on button "Previous" at bounding box center [130, 385] width 65 height 26
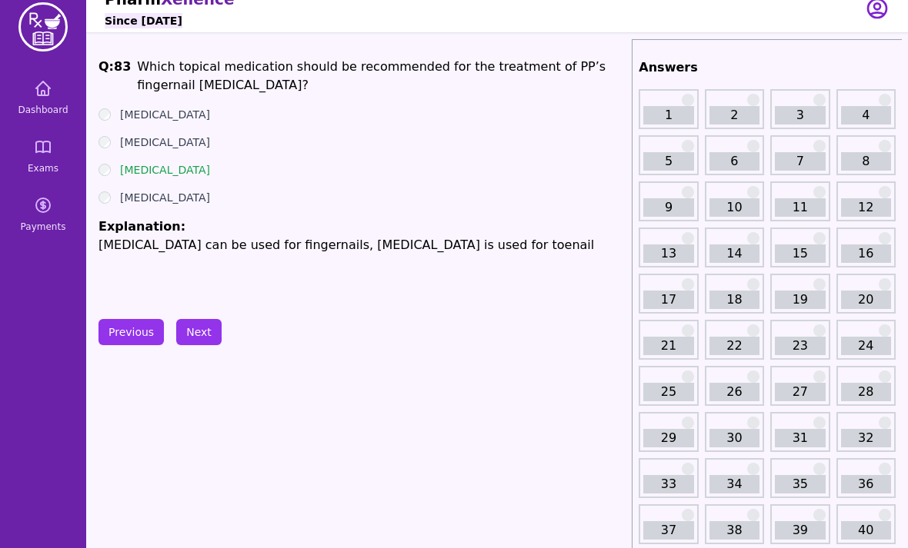
click at [118, 342] on button "Previous" at bounding box center [130, 332] width 65 height 26
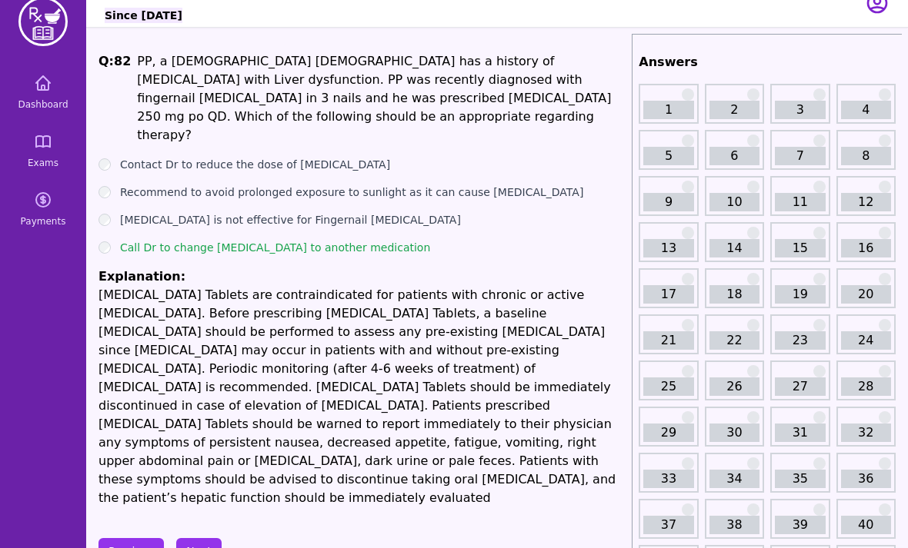
scroll to position [43, 0]
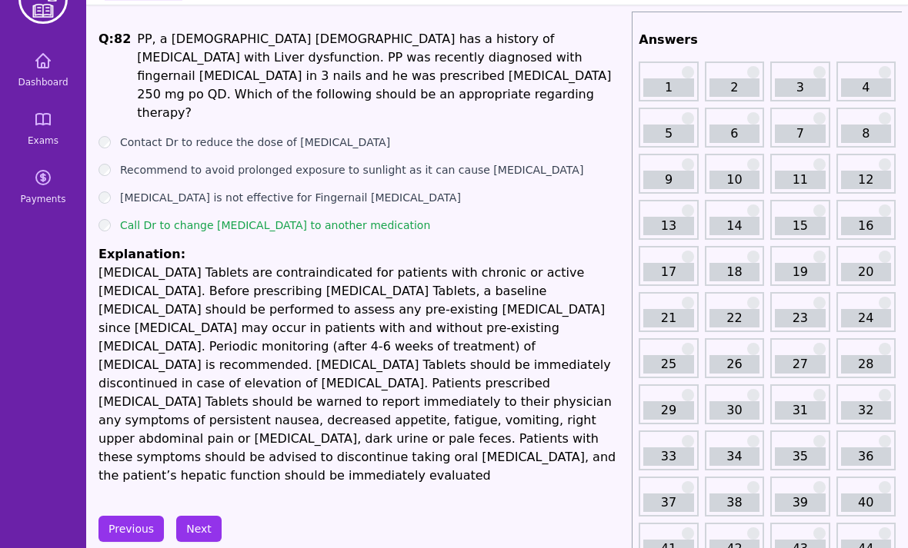
click at [205, 517] on button "Next" at bounding box center [198, 530] width 45 height 26
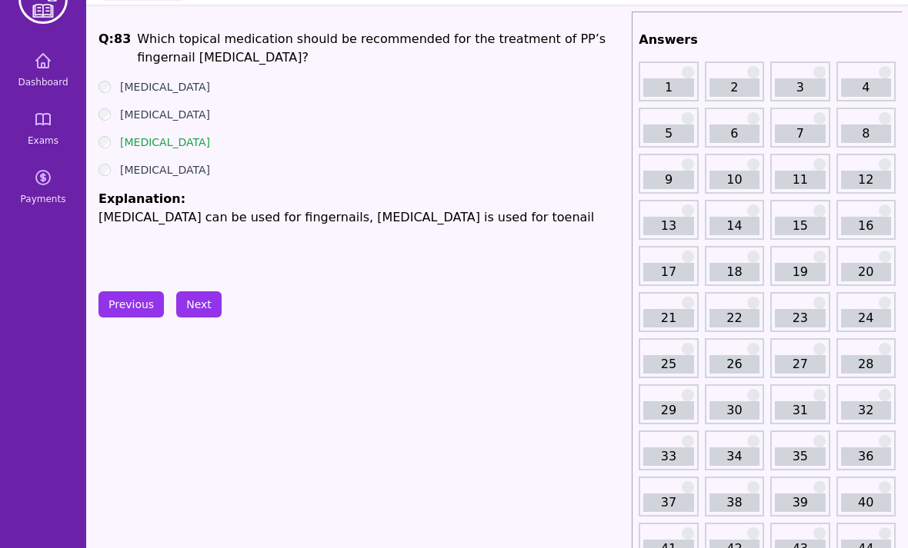
click at [211, 302] on button "Next" at bounding box center [198, 305] width 45 height 26
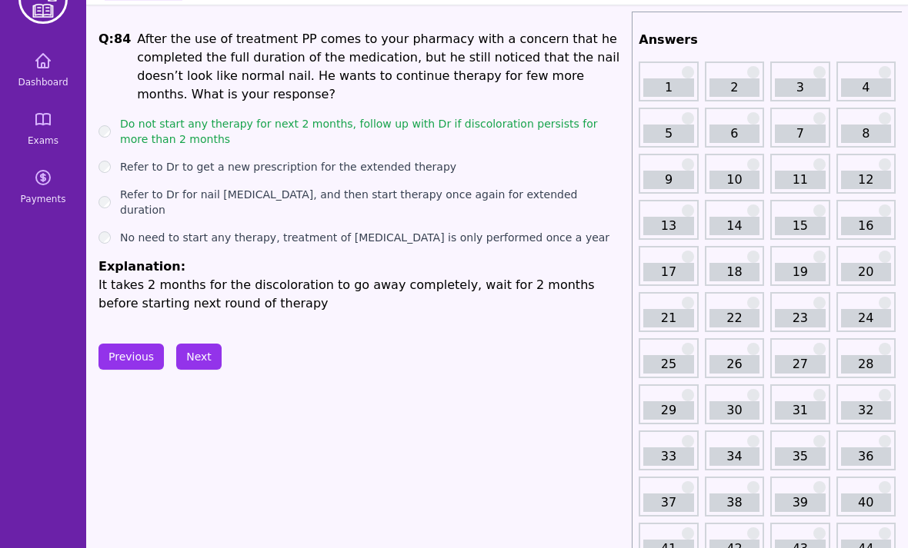
click at [198, 344] on button "Next" at bounding box center [198, 357] width 45 height 26
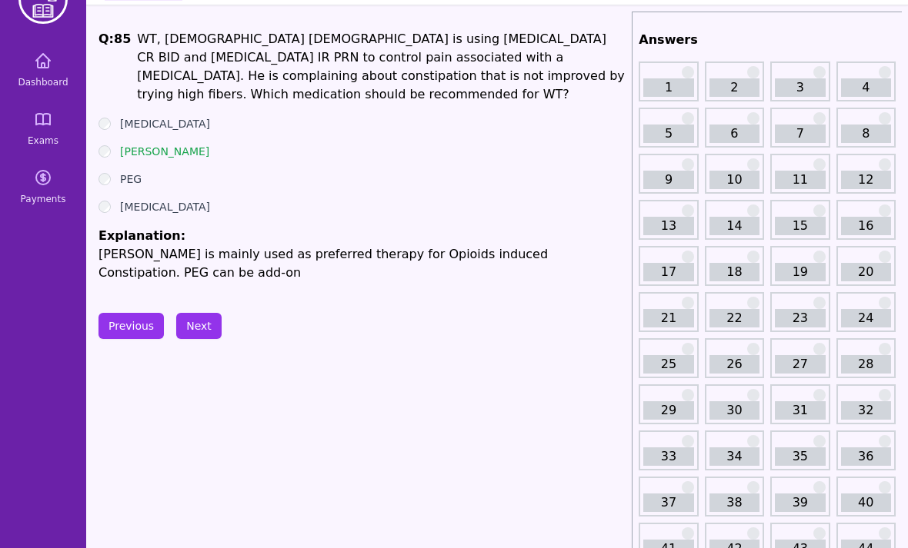
click at [188, 313] on button "Next" at bounding box center [198, 326] width 45 height 26
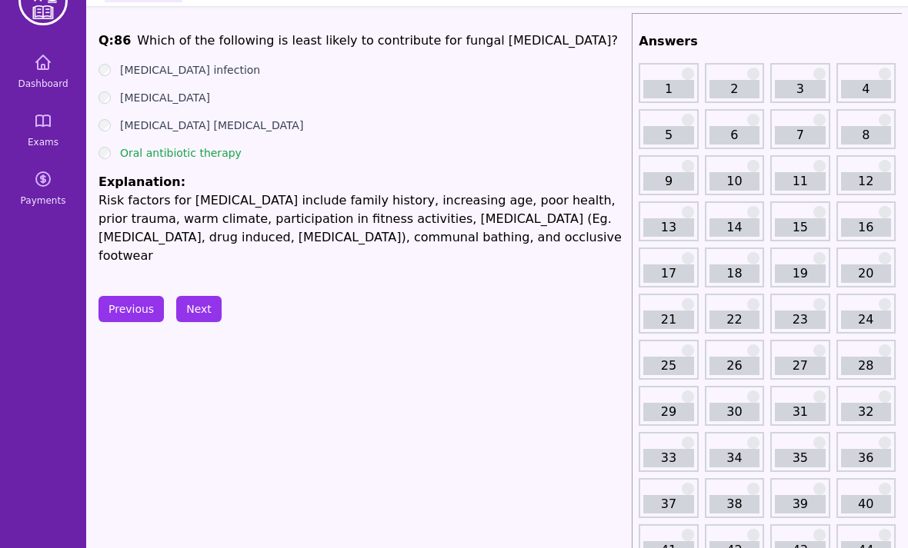
click at [204, 312] on button "Next" at bounding box center [198, 310] width 45 height 26
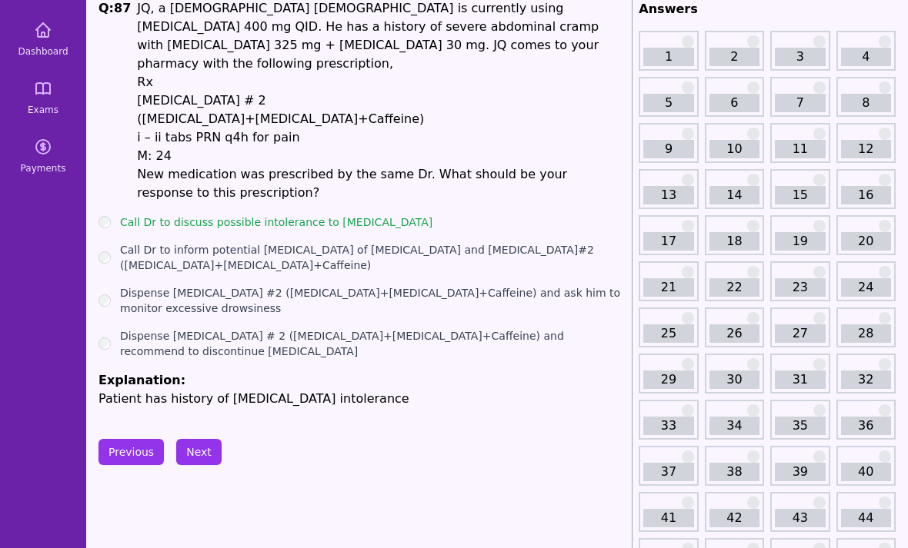
scroll to position [103, 0]
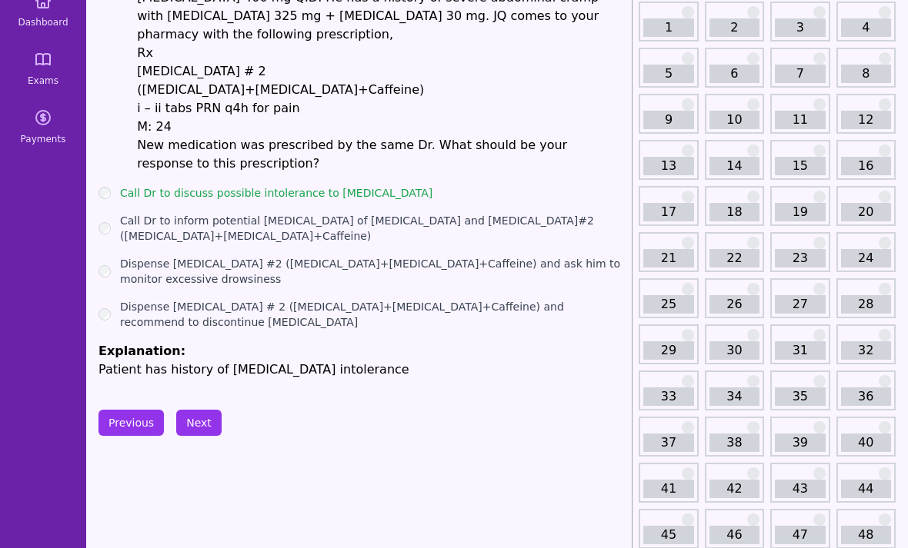
click at [209, 411] on button "Next" at bounding box center [198, 424] width 45 height 26
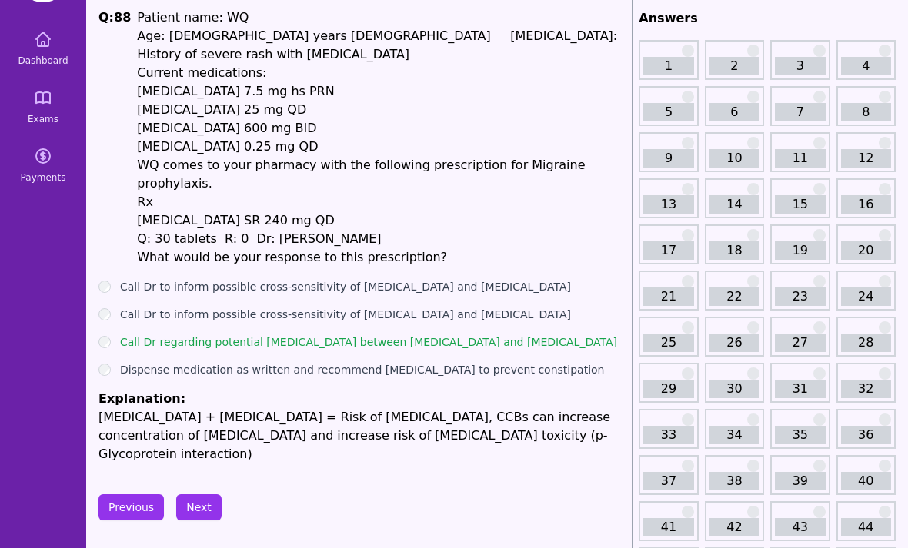
scroll to position [62, 0]
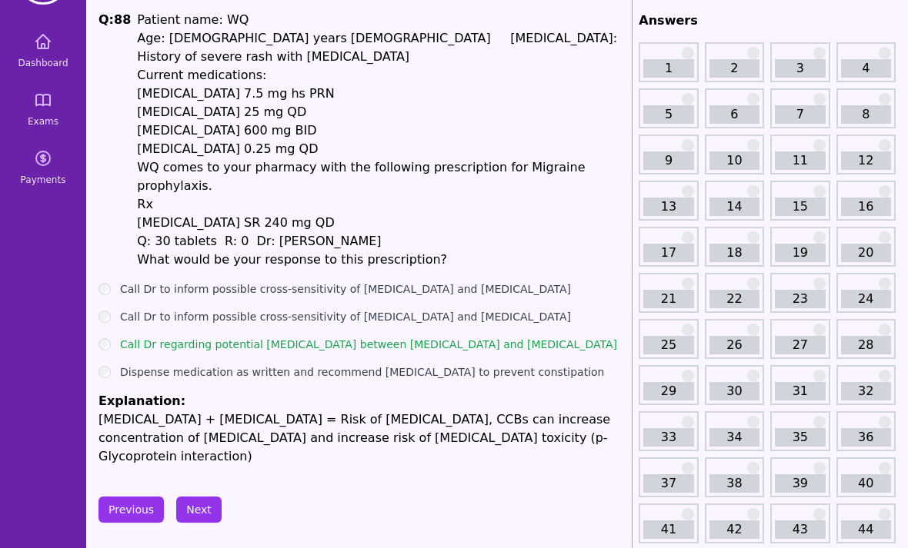
click at [206, 498] on button "Next" at bounding box center [198, 511] width 45 height 26
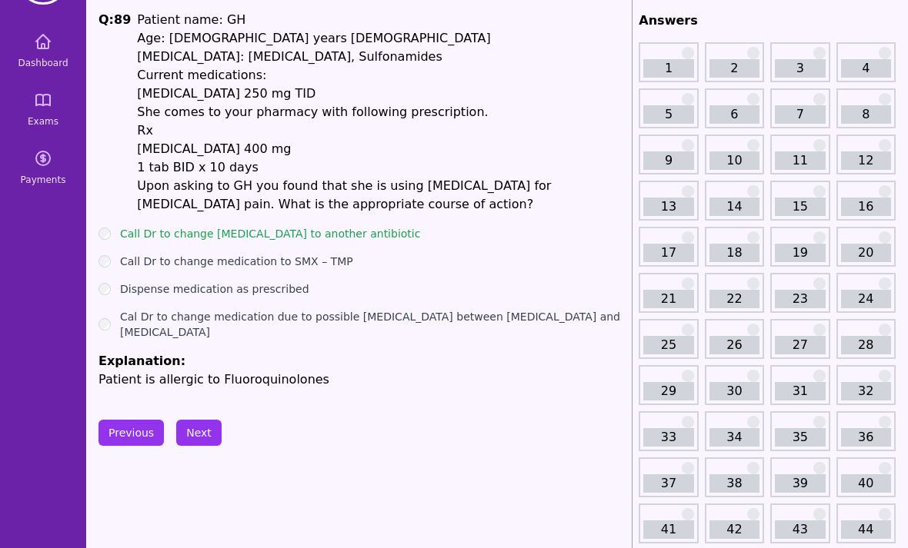
click at [293, 226] on label "Call Dr to change [MEDICAL_DATA] to another antibiotic" at bounding box center [270, 233] width 300 height 15
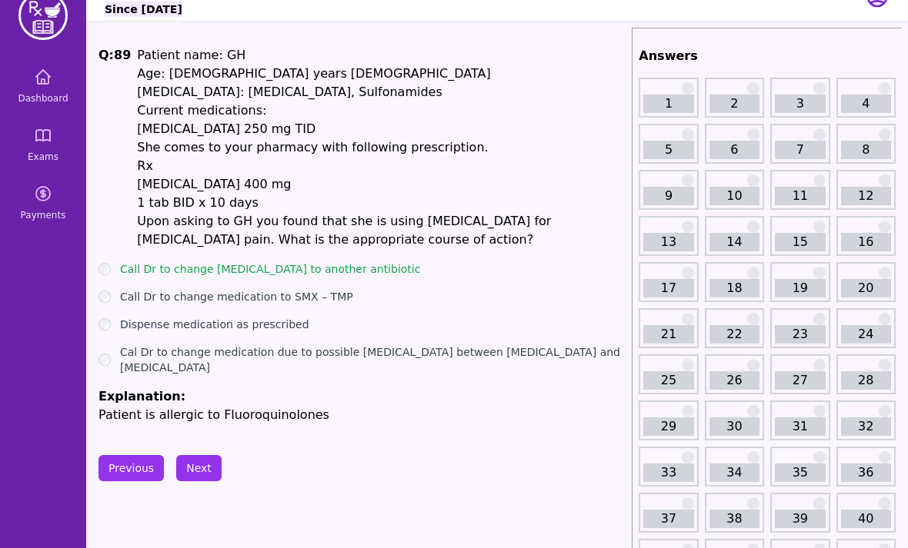
scroll to position [29, 0]
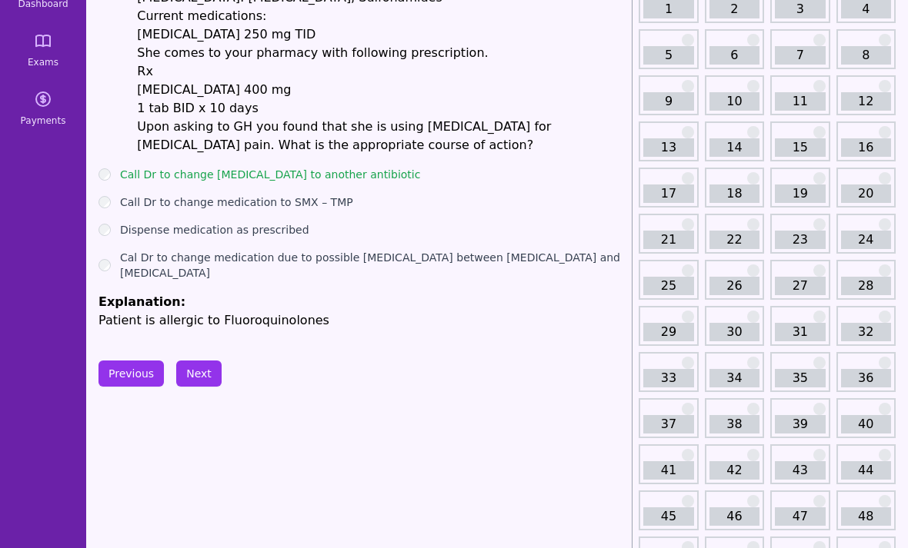
click at [202, 362] on button "Next" at bounding box center [198, 375] width 45 height 26
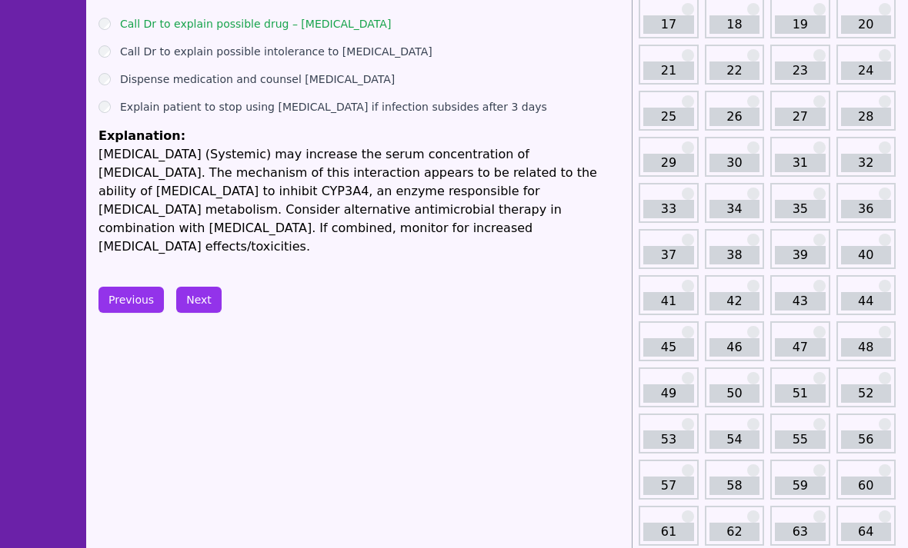
click at [210, 288] on button "Next" at bounding box center [198, 301] width 45 height 26
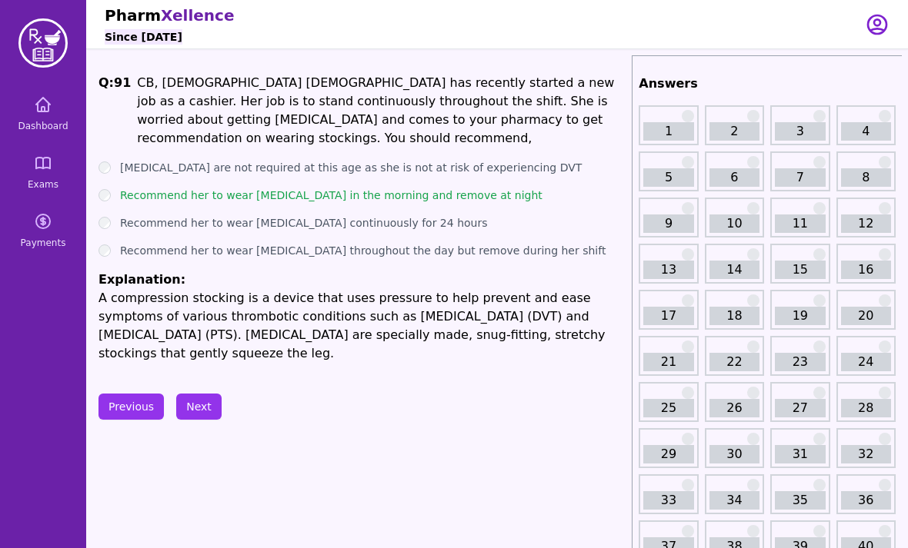
click at [61, 132] on span "Dashboard" at bounding box center [43, 126] width 50 height 12
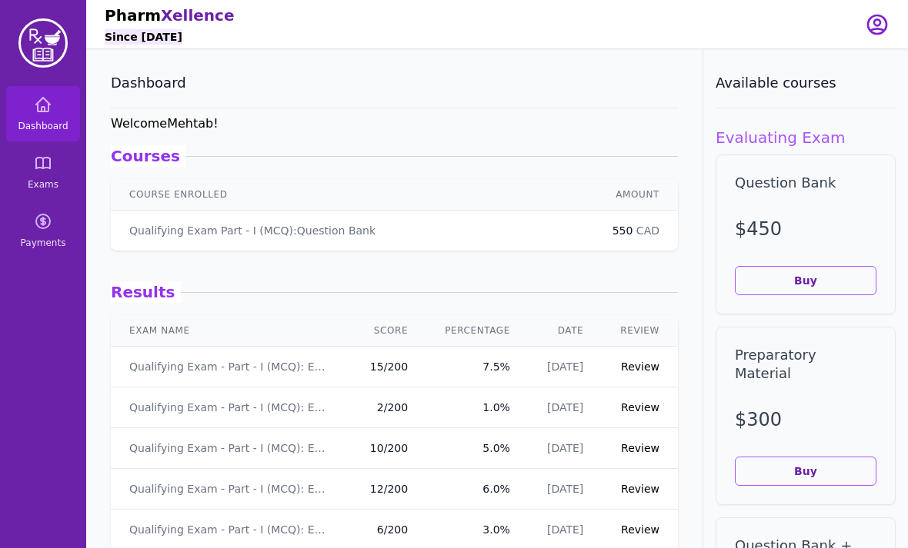
click at [47, 181] on span "Exams" at bounding box center [43, 184] width 31 height 12
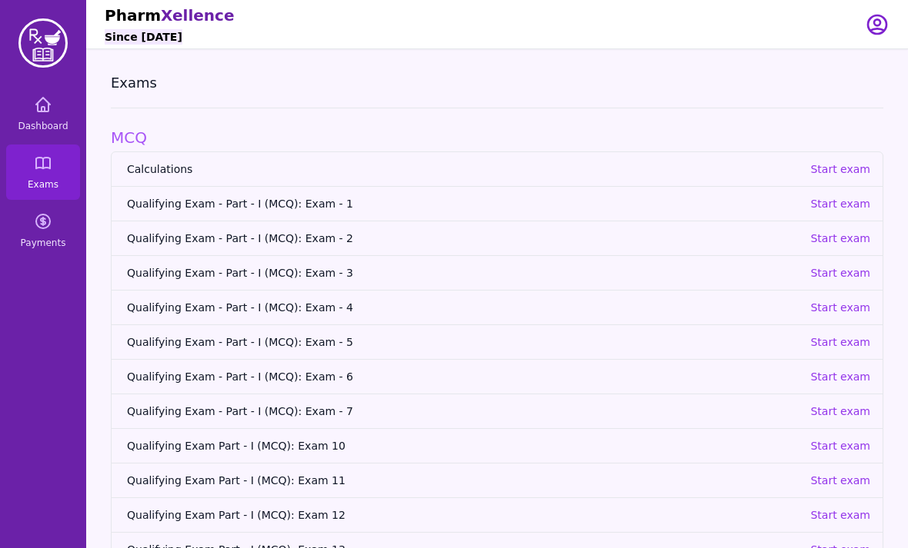
click at [850, 272] on p "Start exam" at bounding box center [840, 272] width 60 height 15
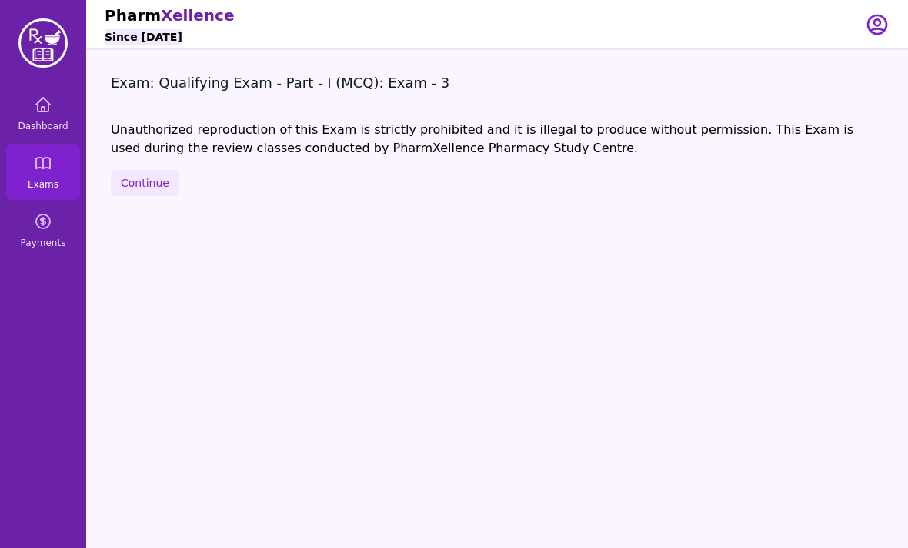
click at [136, 178] on button "Continue" at bounding box center [145, 183] width 68 height 26
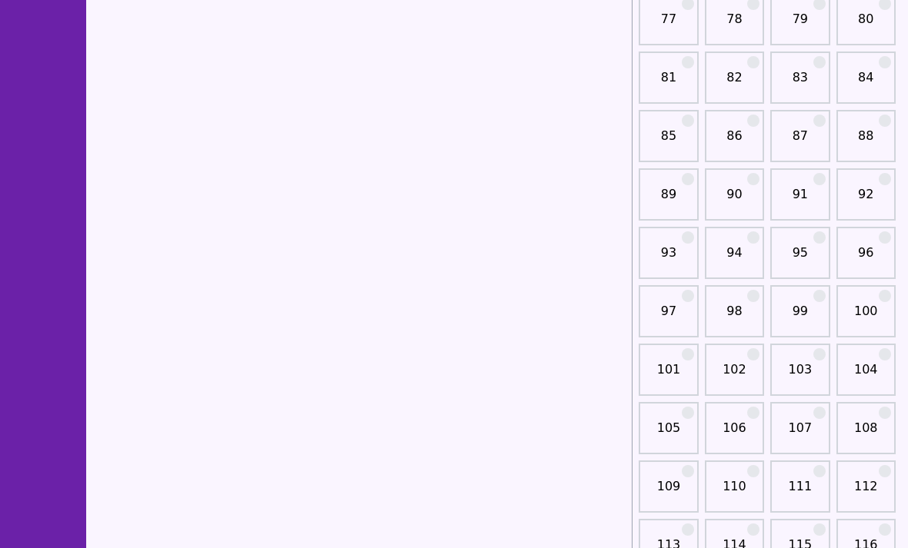
scroll to position [1222, 0]
click at [800, 187] on link "91" at bounding box center [800, 201] width 50 height 31
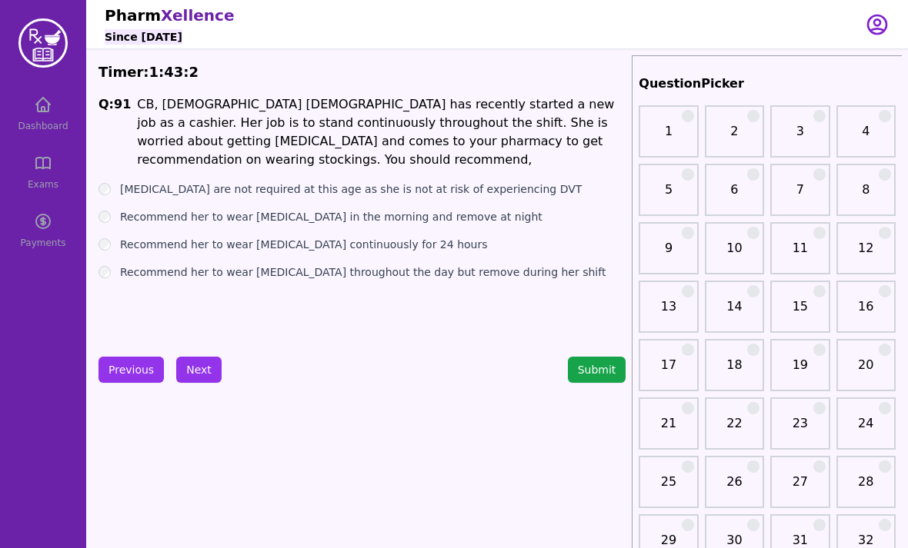
click at [339, 190] on label "[MEDICAL_DATA] are not required at this age as she is not at risk of experienci…" at bounding box center [351, 189] width 462 height 15
click at [208, 375] on button "Next" at bounding box center [198, 370] width 45 height 26
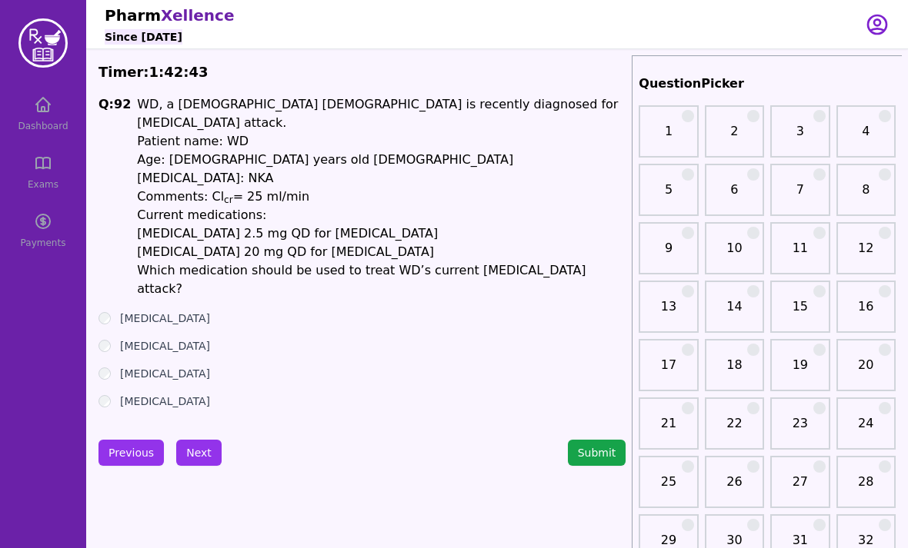
click at [156, 311] on label "[MEDICAL_DATA]" at bounding box center [165, 318] width 90 height 15
click at [167, 338] on label "[MEDICAL_DATA]" at bounding box center [165, 345] width 90 height 15
click at [155, 394] on label "[MEDICAL_DATA]" at bounding box center [165, 401] width 90 height 15
click at [156, 311] on label "[MEDICAL_DATA]" at bounding box center [165, 318] width 90 height 15
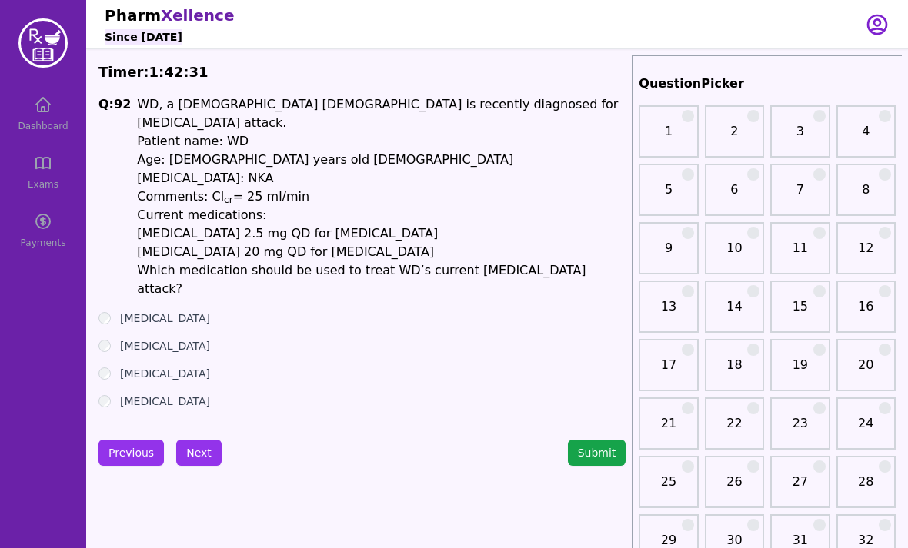
click at [185, 440] on button "Next" at bounding box center [198, 453] width 45 height 26
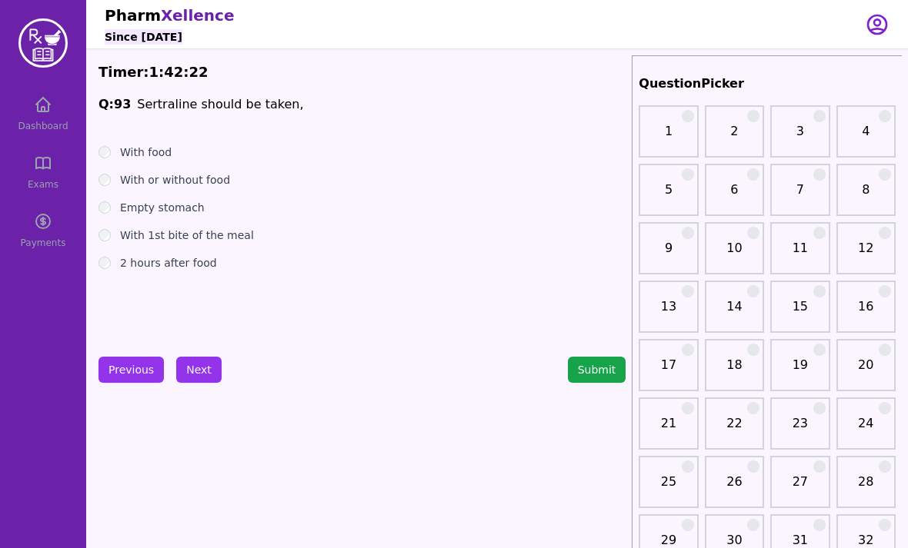
click at [185, 266] on label "2 hours after food" at bounding box center [168, 262] width 97 height 15
click at [190, 242] on label "With 1st bite of the meal" at bounding box center [187, 235] width 134 height 15
click at [198, 209] on label "Empty stomach" at bounding box center [162, 207] width 85 height 15
click at [195, 183] on label "With or without food" at bounding box center [175, 179] width 110 height 15
click at [157, 156] on label "With food" at bounding box center [146, 152] width 52 height 15
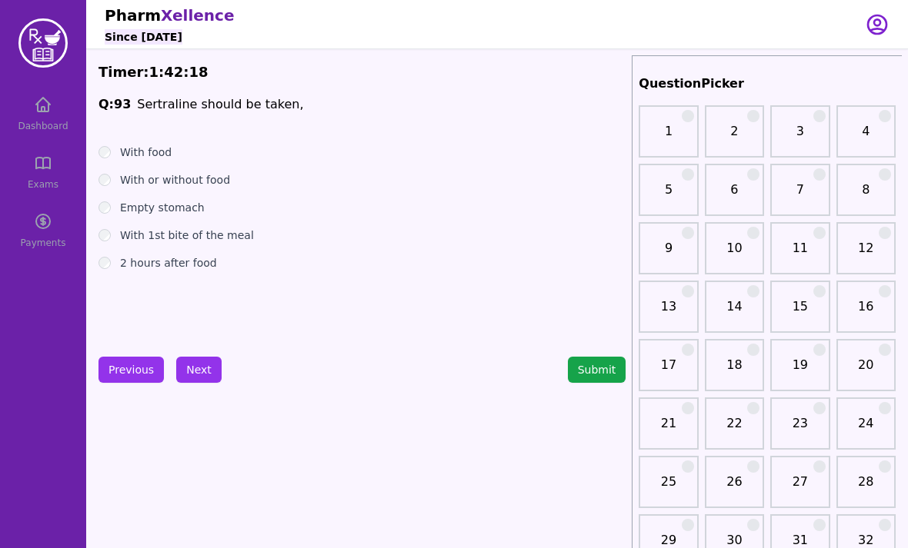
click at [154, 152] on label "With food" at bounding box center [146, 152] width 52 height 15
click at [153, 155] on label "With food" at bounding box center [146, 152] width 52 height 15
click at [152, 155] on label "With food" at bounding box center [146, 152] width 52 height 15
click at [155, 155] on label "With food" at bounding box center [146, 152] width 52 height 15
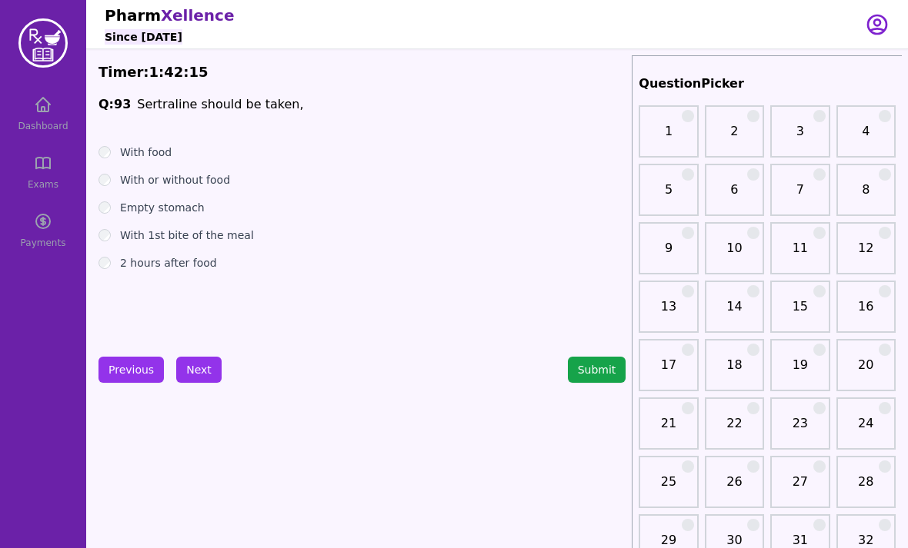
click at [192, 369] on button "Next" at bounding box center [198, 370] width 45 height 26
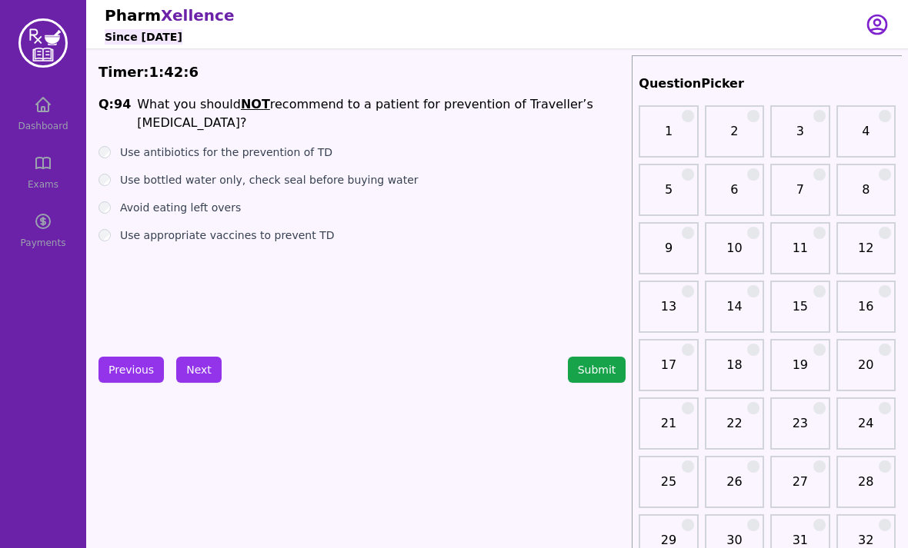
click at [276, 172] on label "Use bottled water only, check seal before buying water" at bounding box center [269, 179] width 298 height 15
click at [212, 200] on label "Avoid eating left overs" at bounding box center [180, 207] width 121 height 15
click at [270, 145] on label "Use antibiotics for the prevention of TD" at bounding box center [226, 152] width 212 height 15
click at [194, 371] on button "Next" at bounding box center [198, 370] width 45 height 26
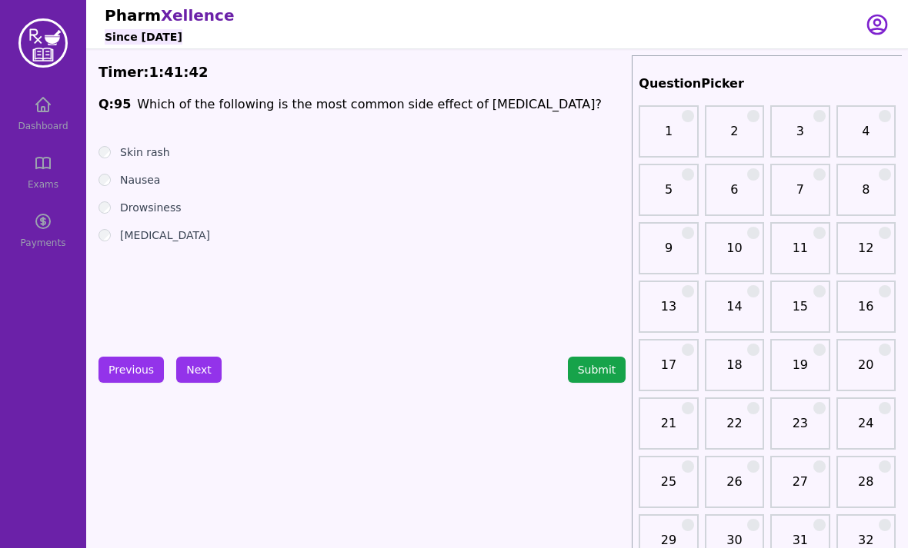
click at [164, 155] on label "Skin rash" at bounding box center [145, 152] width 50 height 15
click at [192, 370] on button "Next" at bounding box center [198, 370] width 45 height 26
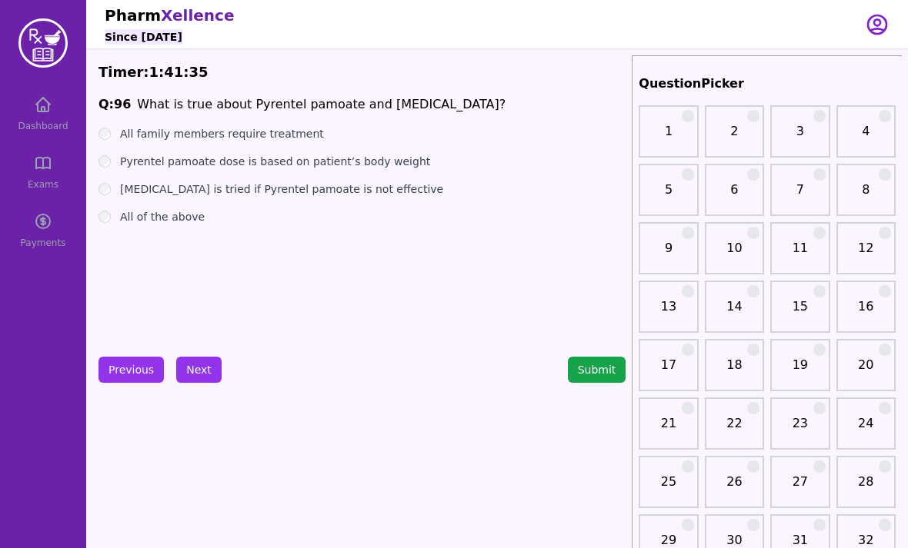
click at [236, 139] on label "All family members require treatment" at bounding box center [222, 133] width 204 height 15
click at [212, 187] on label "[MEDICAL_DATA] is tried if Pyrentel pamoate is not effective" at bounding box center [281, 189] width 323 height 15
click at [169, 219] on label "All of the above" at bounding box center [162, 216] width 85 height 15
click at [193, 378] on button "Next" at bounding box center [198, 370] width 45 height 26
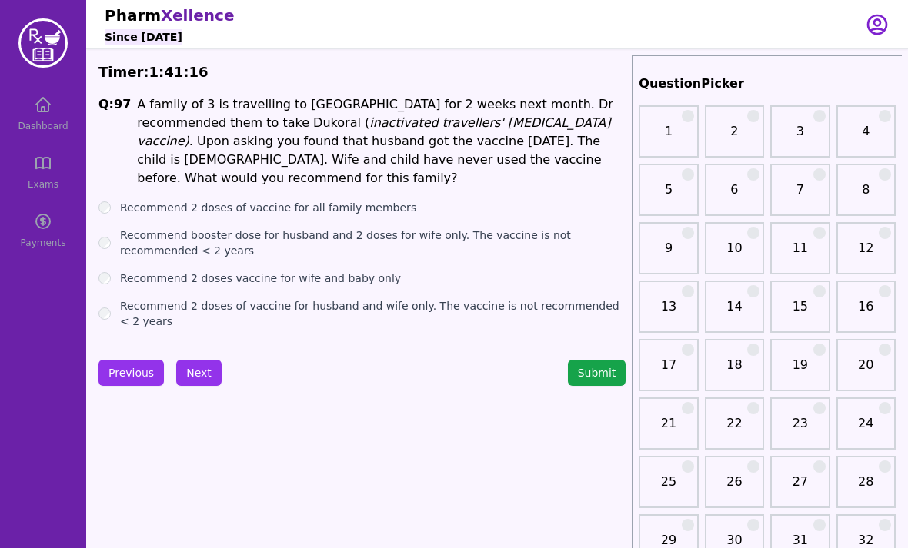
click at [319, 153] on p "A family of 3 is travelling to [GEOGRAPHIC_DATA] for 2 weeks next month. Dr rec…" at bounding box center [381, 141] width 488 height 92
click at [302, 200] on label "Recommend 2 doses of vaccine for all family members" at bounding box center [268, 207] width 296 height 15
click at [322, 298] on label "Recommend 2 doses of vaccine for husband and wife only. The vaccine is not reco…" at bounding box center [372, 313] width 505 height 31
click at [197, 373] on button "Next" at bounding box center [198, 373] width 45 height 26
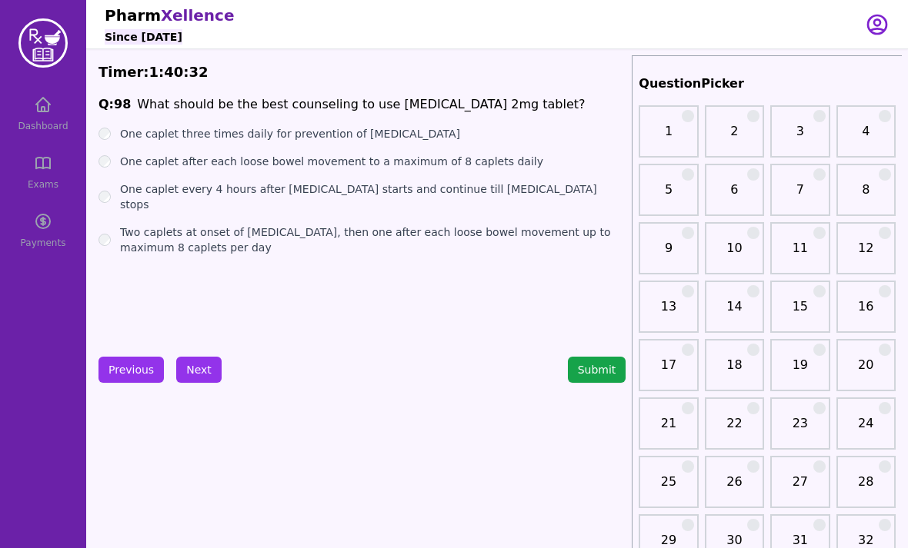
click at [243, 239] on label "Two caplets at onset of [MEDICAL_DATA], then one after each loose bowel movemen…" at bounding box center [372, 240] width 505 height 31
click at [261, 195] on label "One caplet every 4 hours after [MEDICAL_DATA] starts and continue till [MEDICAL…" at bounding box center [372, 197] width 505 height 31
click at [265, 165] on label "One caplet after each loose bowel movement to a maximum of 8 caplets daily" at bounding box center [331, 161] width 423 height 15
click at [308, 236] on label "Two caplets at onset of [MEDICAL_DATA], then one after each loose bowel movemen…" at bounding box center [372, 240] width 505 height 31
click at [315, 229] on label "Two caplets at onset of [MEDICAL_DATA], then one after each loose bowel movemen…" at bounding box center [372, 240] width 505 height 31
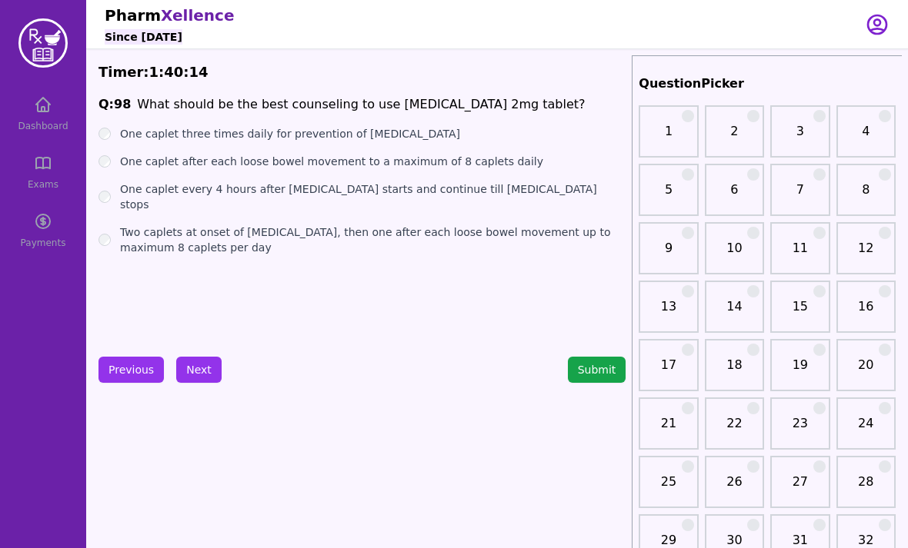
click at [315, 228] on label "Two caplets at onset of [MEDICAL_DATA], then one after each loose bowel movemen…" at bounding box center [372, 240] width 505 height 31
click at [316, 230] on label "Two caplets at onset of [MEDICAL_DATA], then one after each loose bowel movemen…" at bounding box center [372, 240] width 505 height 31
click at [315, 232] on label "Two caplets at onset of [MEDICAL_DATA], then one after each loose bowel movemen…" at bounding box center [372, 240] width 505 height 31
click at [318, 228] on label "Two caplets at onset of [MEDICAL_DATA], then one after each loose bowel movemen…" at bounding box center [372, 240] width 505 height 31
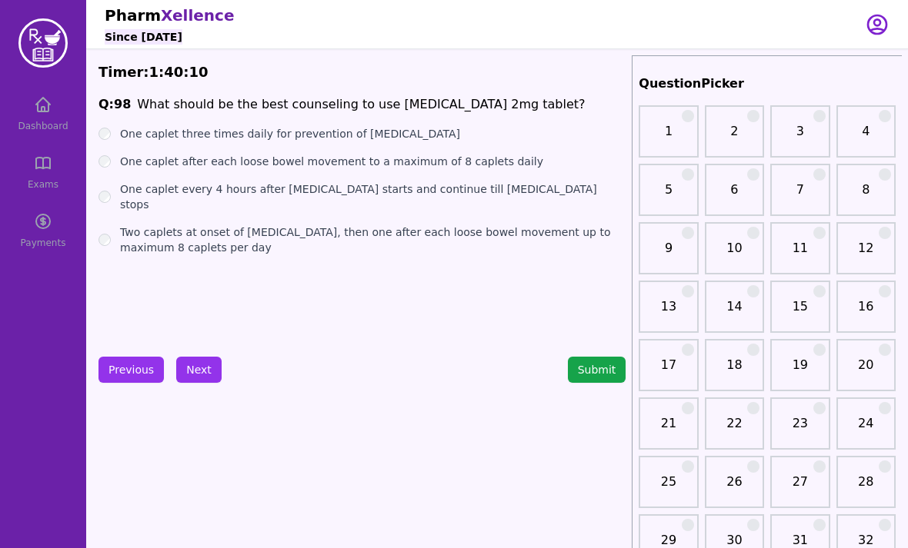
click at [202, 370] on button "Next" at bounding box center [198, 370] width 45 height 26
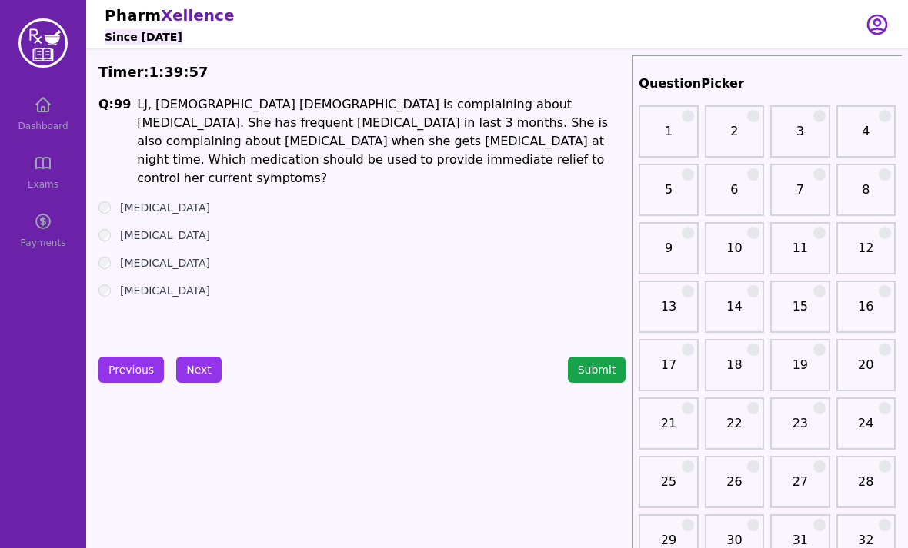
click at [158, 200] on label "[MEDICAL_DATA]" at bounding box center [165, 207] width 90 height 15
click at [167, 228] on label "[MEDICAL_DATA]" at bounding box center [165, 235] width 90 height 15
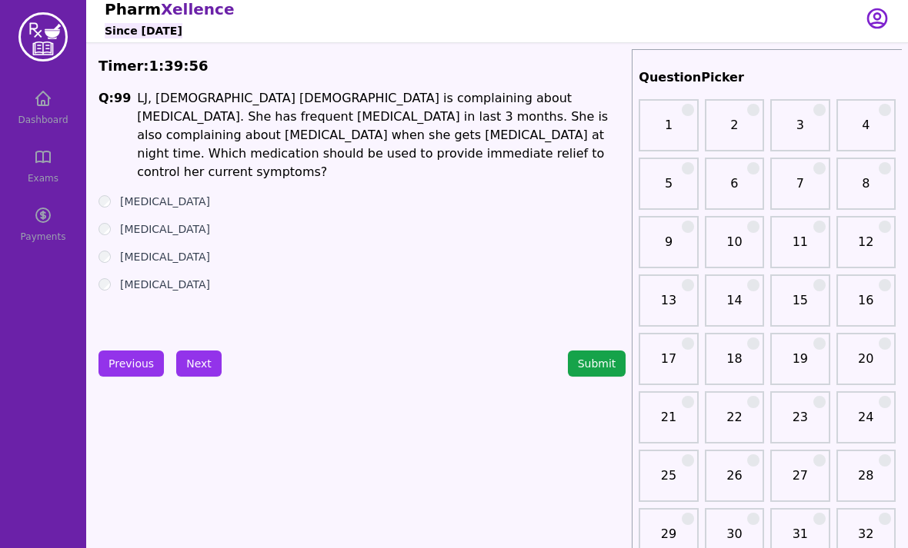
scroll to position [7, 0]
click at [168, 248] on label "[MEDICAL_DATA]" at bounding box center [165, 255] width 90 height 15
click at [159, 276] on label "[MEDICAL_DATA]" at bounding box center [165, 283] width 90 height 15
click at [158, 221] on label "[MEDICAL_DATA]" at bounding box center [165, 228] width 90 height 15
click at [158, 276] on label "[MEDICAL_DATA]" at bounding box center [165, 283] width 90 height 15
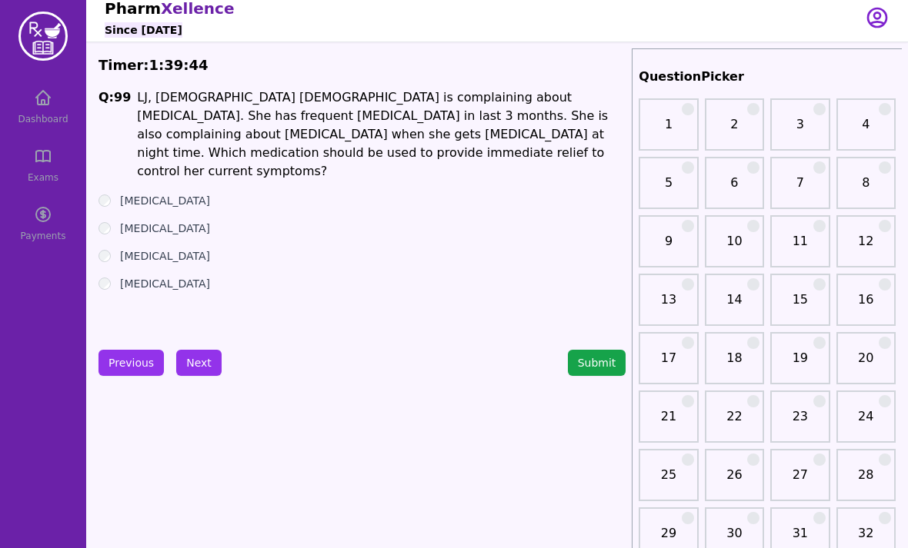
click at [190, 357] on button "Next" at bounding box center [198, 363] width 45 height 26
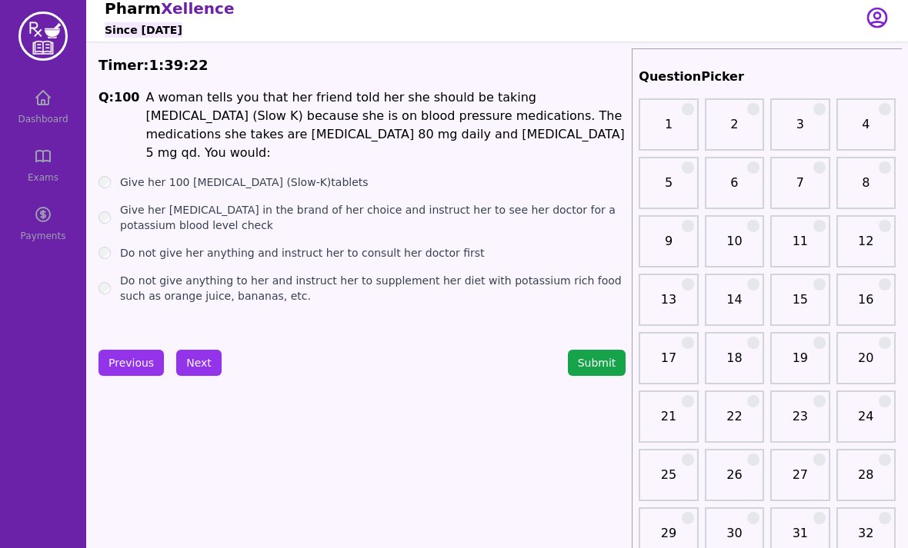
click at [268, 202] on label "Give her [MEDICAL_DATA] in the brand of her choice and instruct her to see her …" at bounding box center [372, 217] width 505 height 31
click at [242, 245] on label "Do not give her anything and instruct her to consult her doctor first" at bounding box center [302, 252] width 365 height 15
click at [191, 355] on button "Next" at bounding box center [198, 363] width 45 height 26
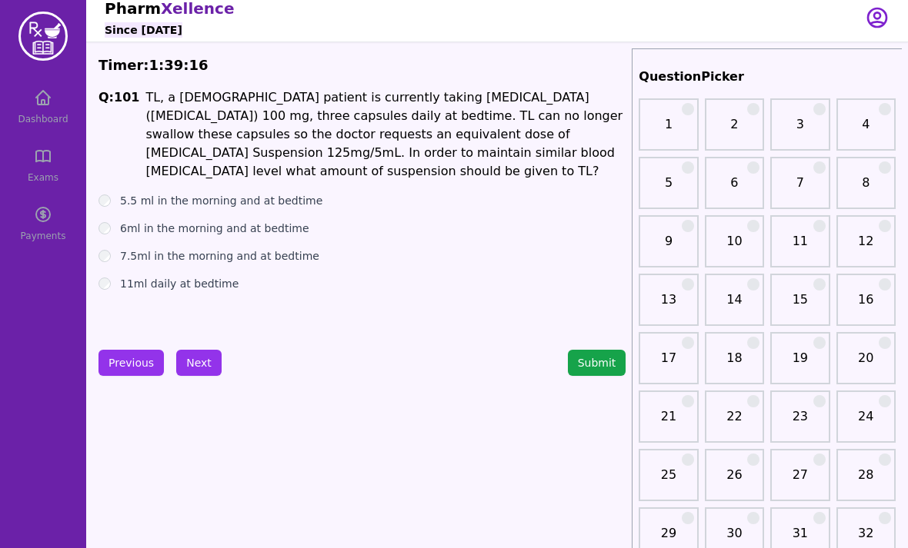
click at [594, 355] on button "Submit" at bounding box center [597, 363] width 58 height 26
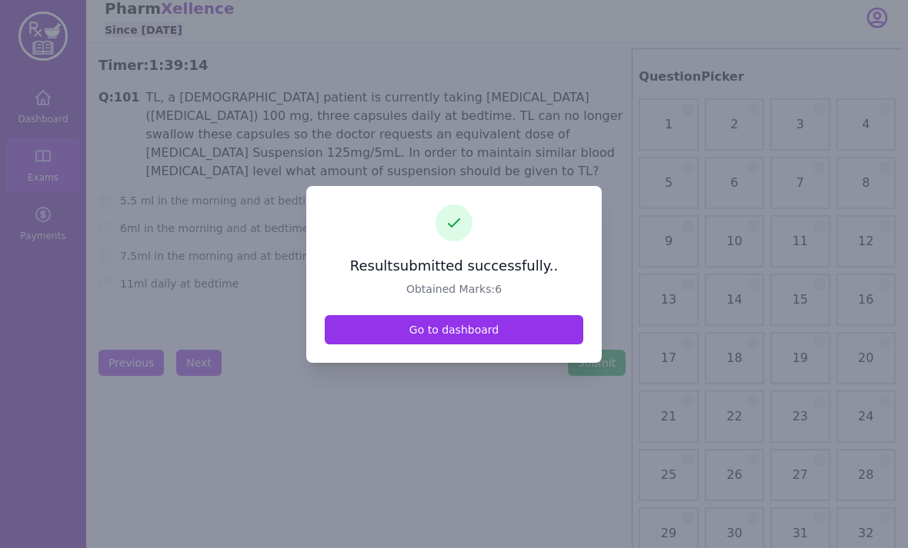
click at [501, 345] on link "Go to dashboard" at bounding box center [454, 329] width 258 height 29
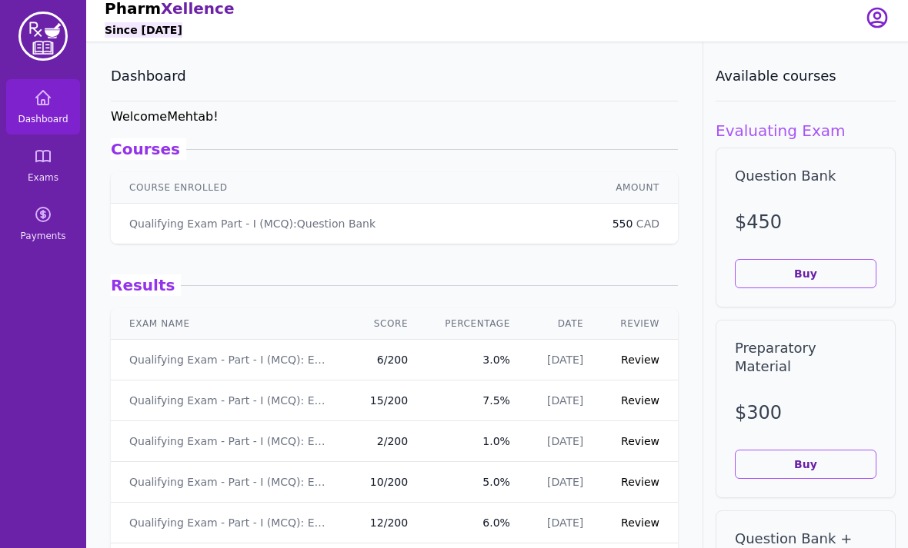
click at [633, 360] on link "Review" at bounding box center [640, 360] width 38 height 12
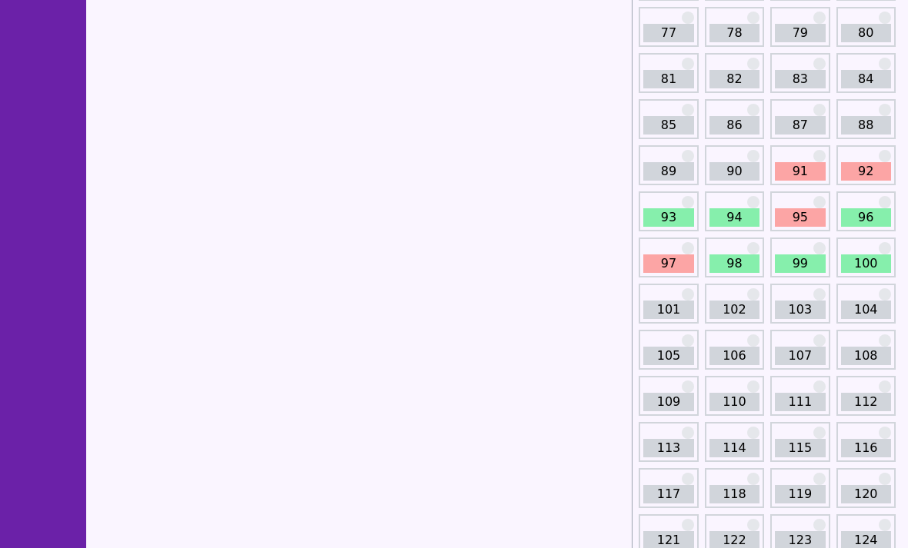
click at [740, 177] on link "90" at bounding box center [734, 172] width 50 height 18
click at [796, 172] on link "91" at bounding box center [800, 171] width 50 height 18
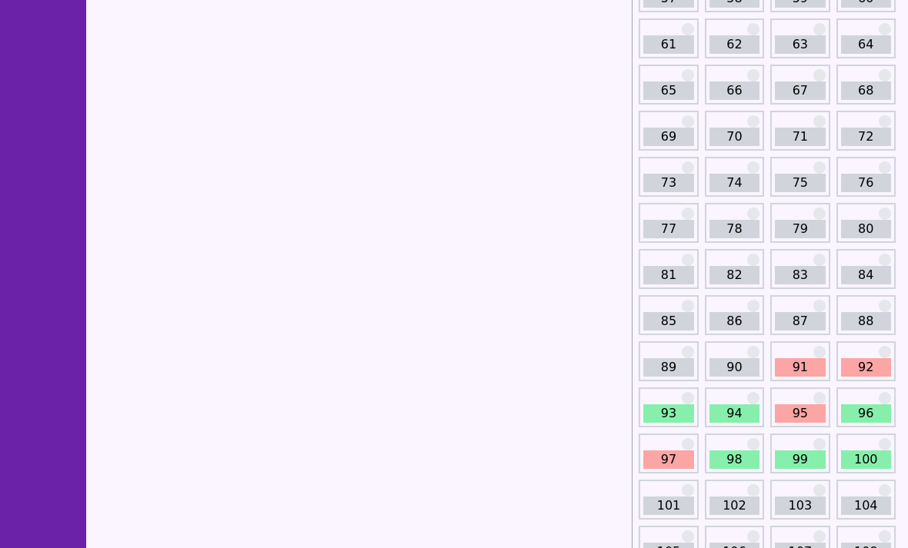
scroll to position [961, 0]
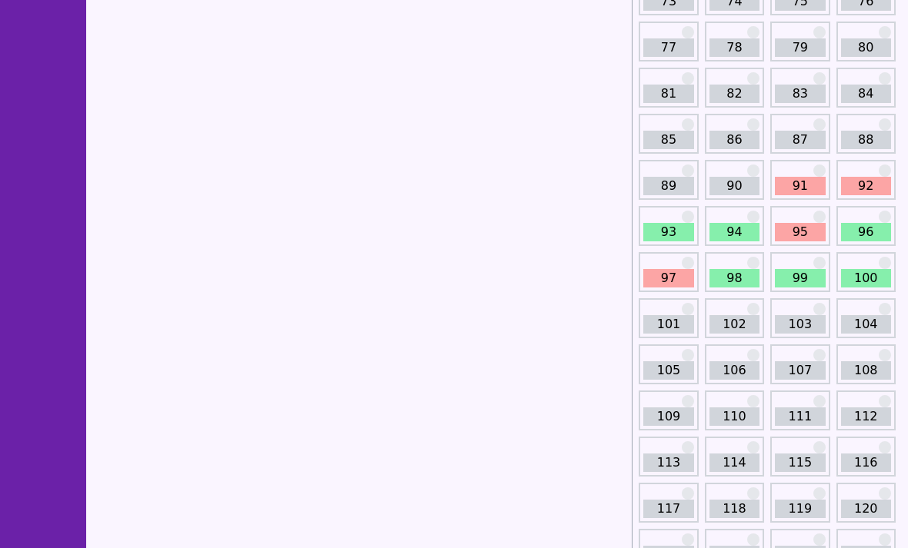
click at [872, 191] on link "92" at bounding box center [866, 186] width 50 height 18
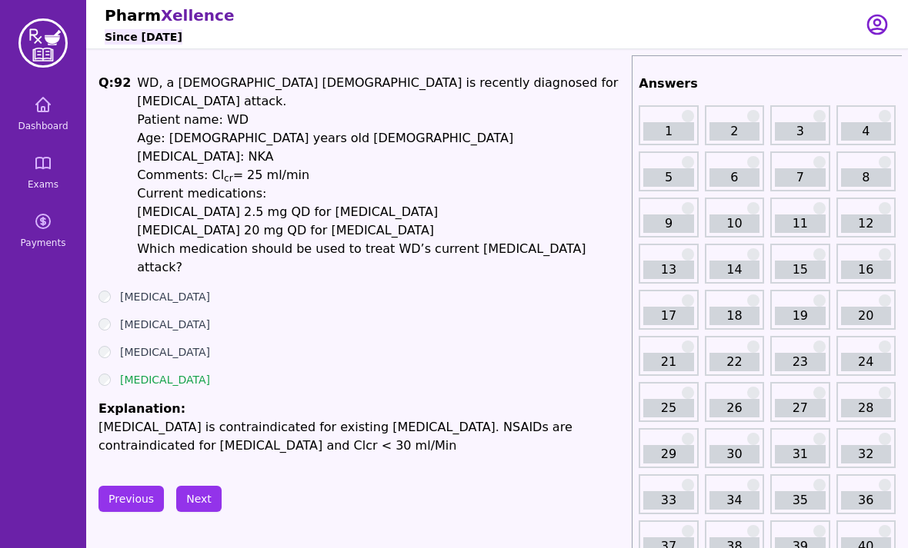
click at [205, 486] on button "Next" at bounding box center [198, 499] width 45 height 26
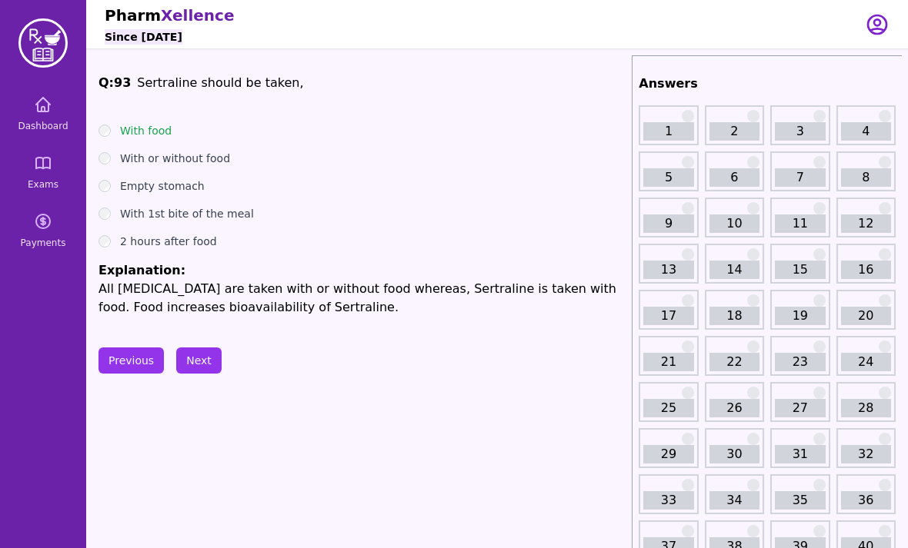
click at [196, 357] on button "Next" at bounding box center [198, 361] width 45 height 26
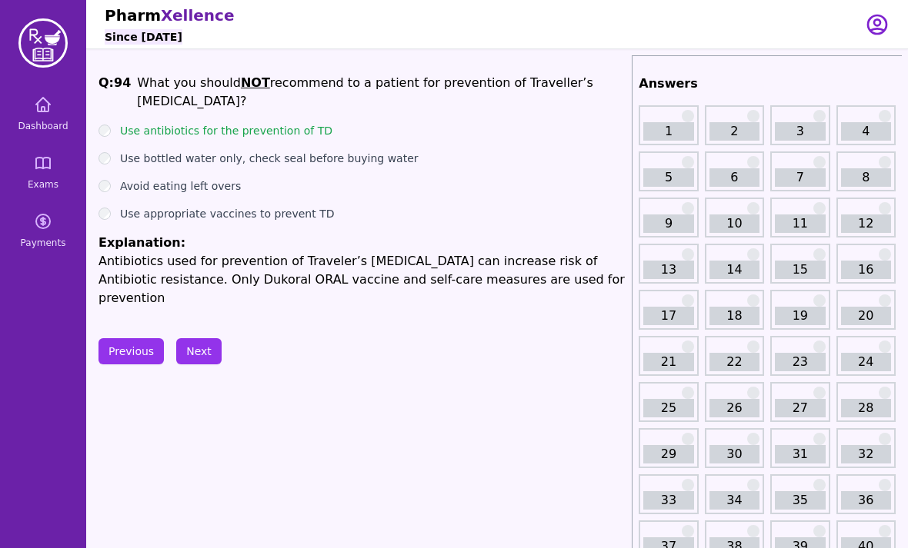
click at [193, 342] on button "Next" at bounding box center [198, 351] width 45 height 26
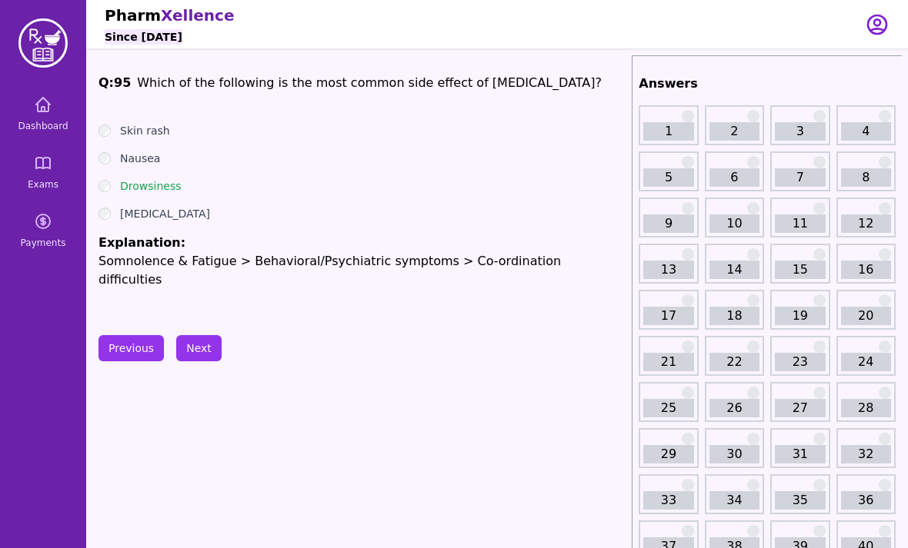
click at [198, 343] on button "Next" at bounding box center [198, 348] width 45 height 26
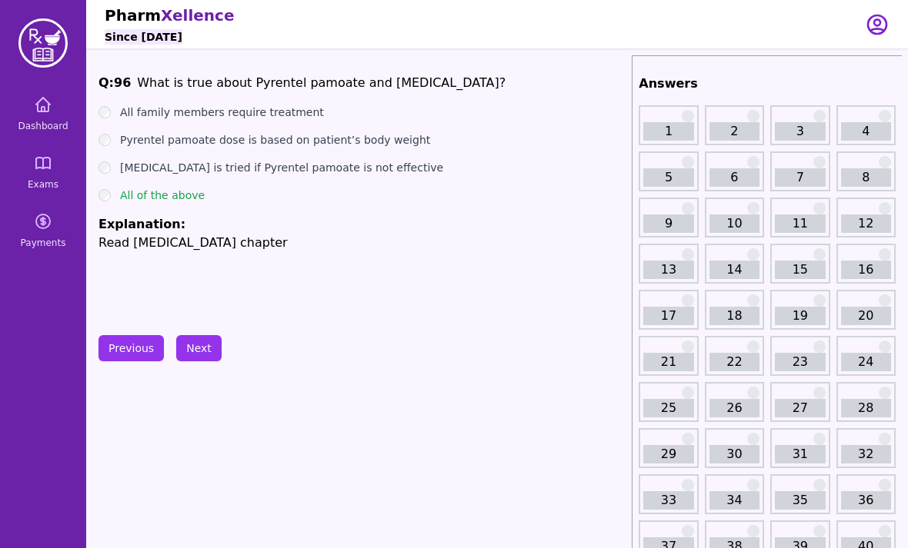
click at [217, 342] on button "Next" at bounding box center [198, 348] width 45 height 26
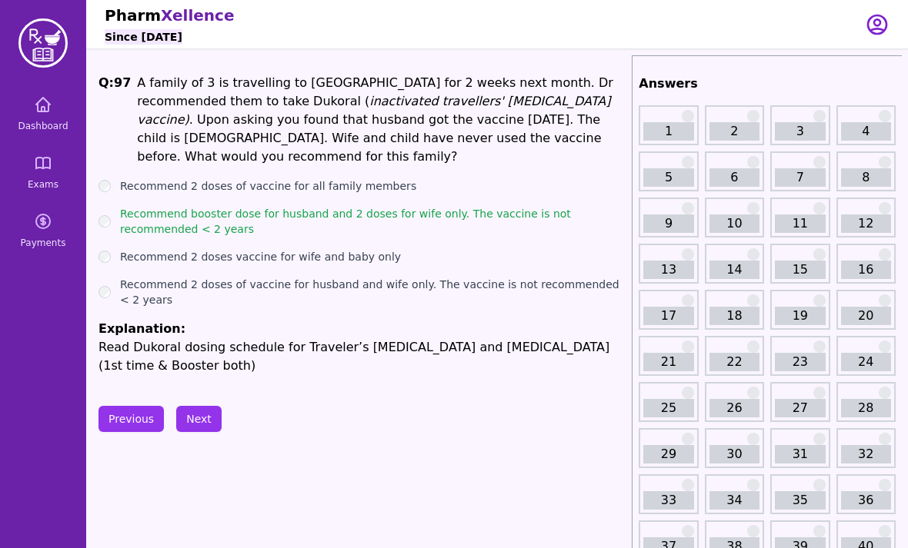
click at [195, 406] on button "Next" at bounding box center [198, 419] width 45 height 26
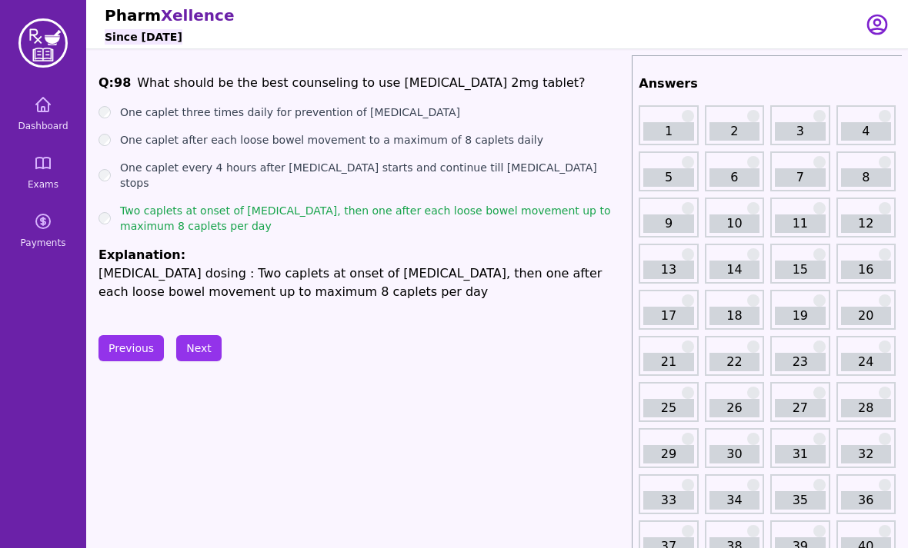
click at [192, 351] on button "Next" at bounding box center [198, 348] width 45 height 26
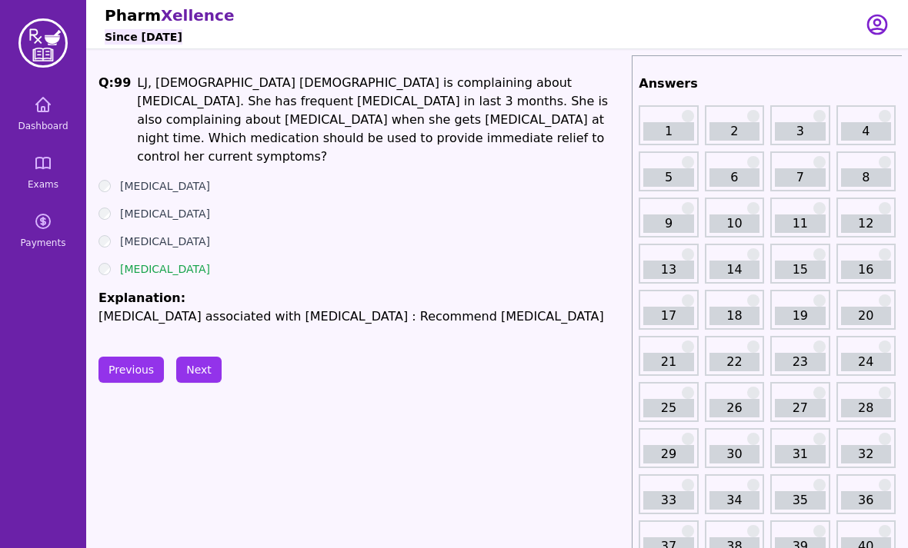
click at [202, 357] on button "Next" at bounding box center [198, 370] width 45 height 26
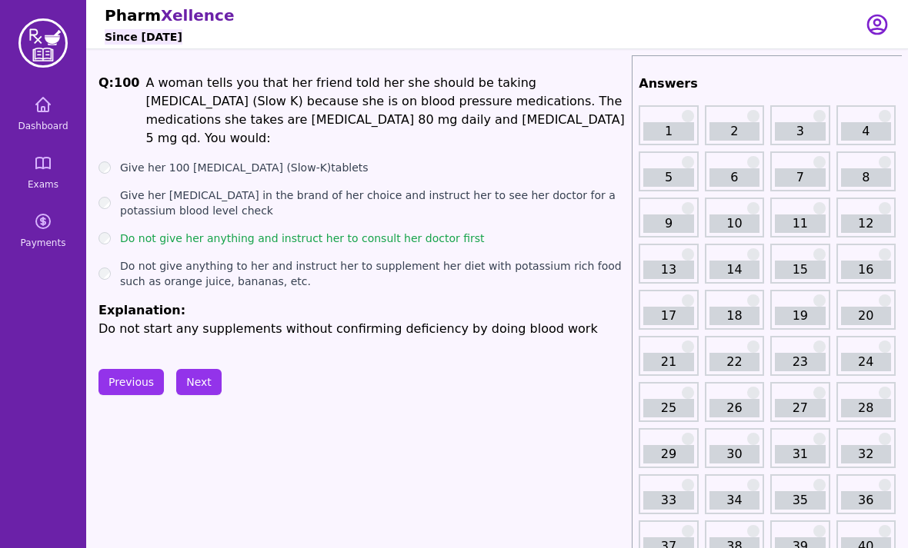
click at [196, 369] on button "Next" at bounding box center [198, 382] width 45 height 26
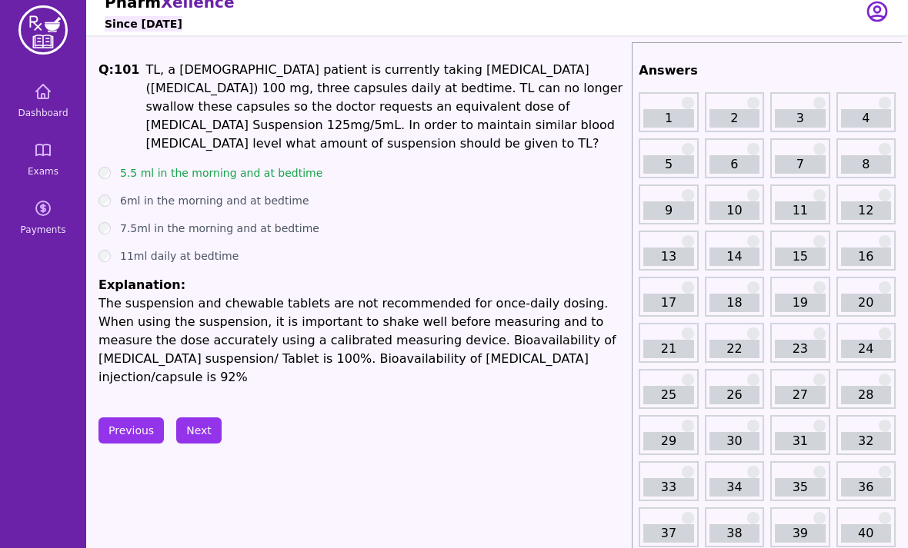
scroll to position [14, 0]
